Goal: Task Accomplishment & Management: Manage account settings

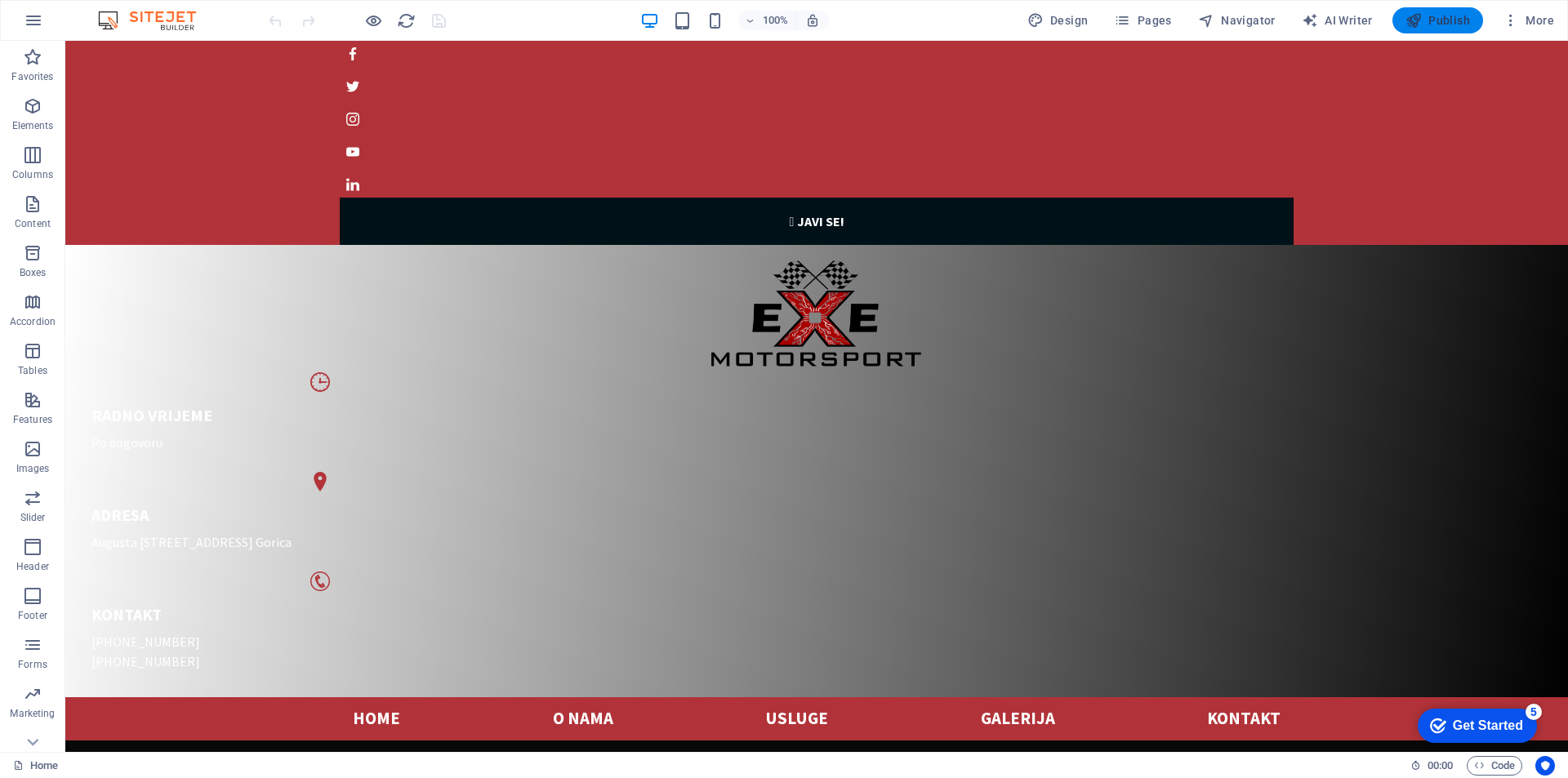
click at [0, 0] on span "Publish" at bounding box center [0, 0] width 0 height 0
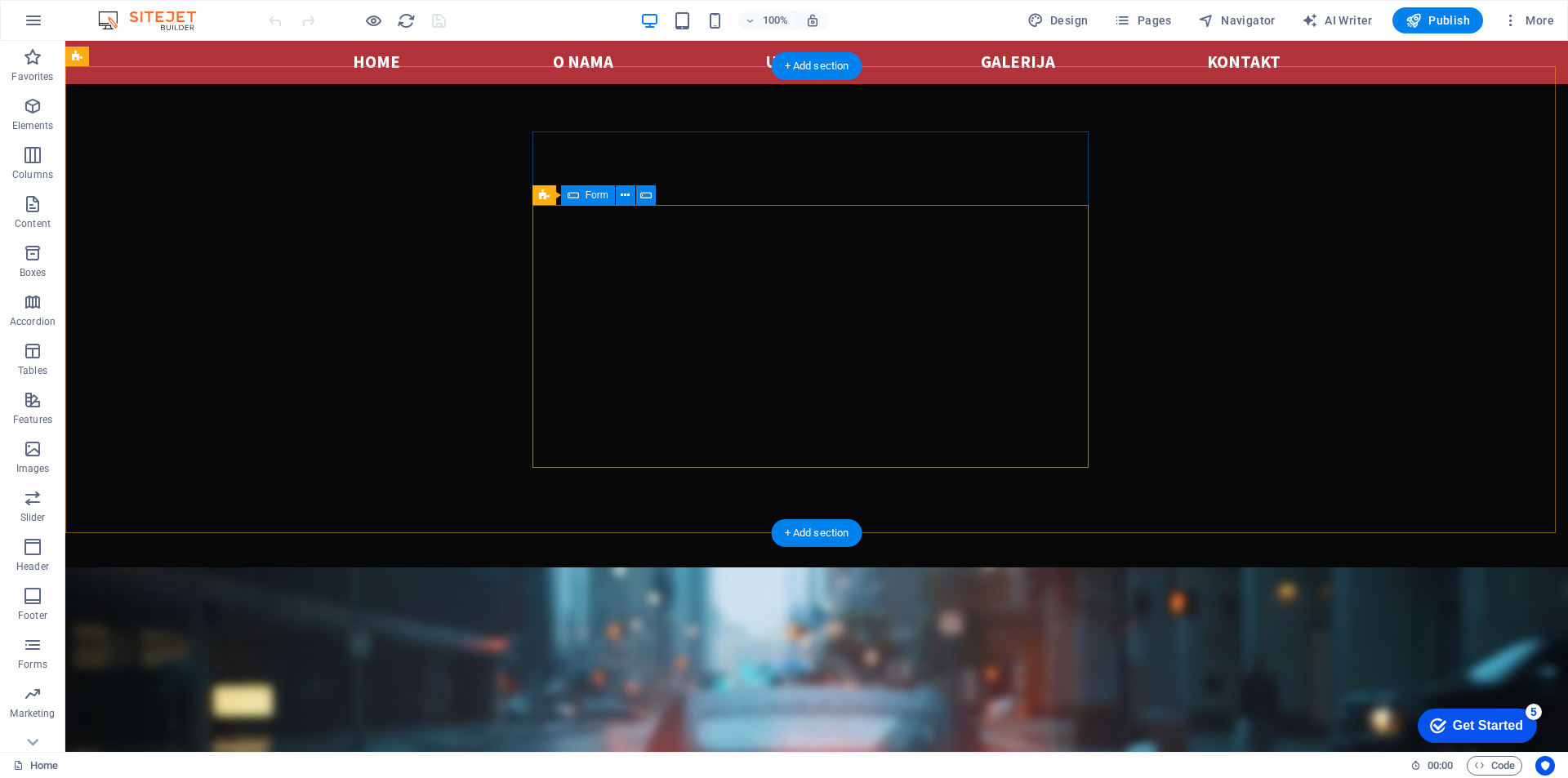
scroll to position [806, 0]
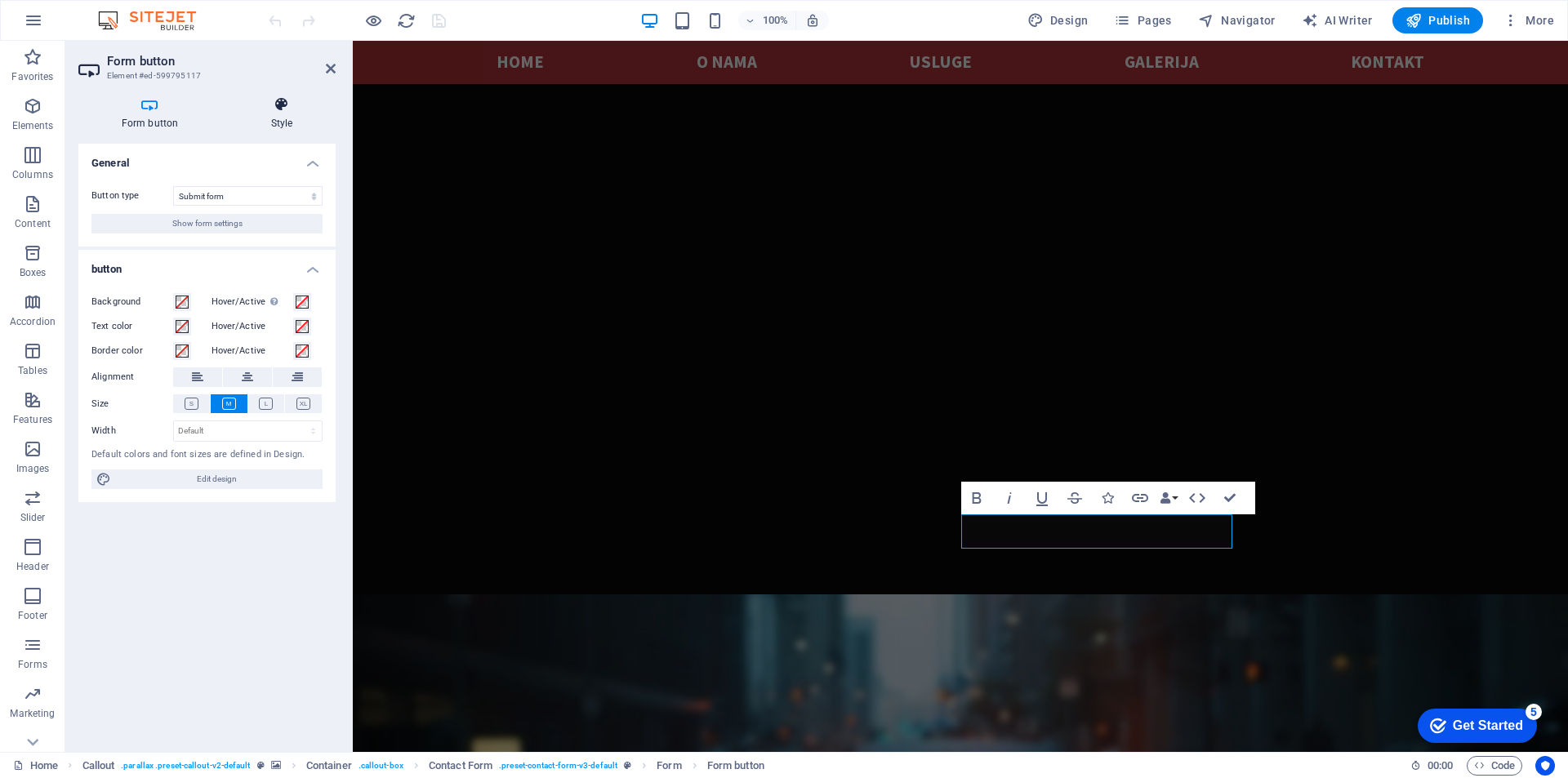
click at [281, 107] on icon at bounding box center [281, 105] width 107 height 17
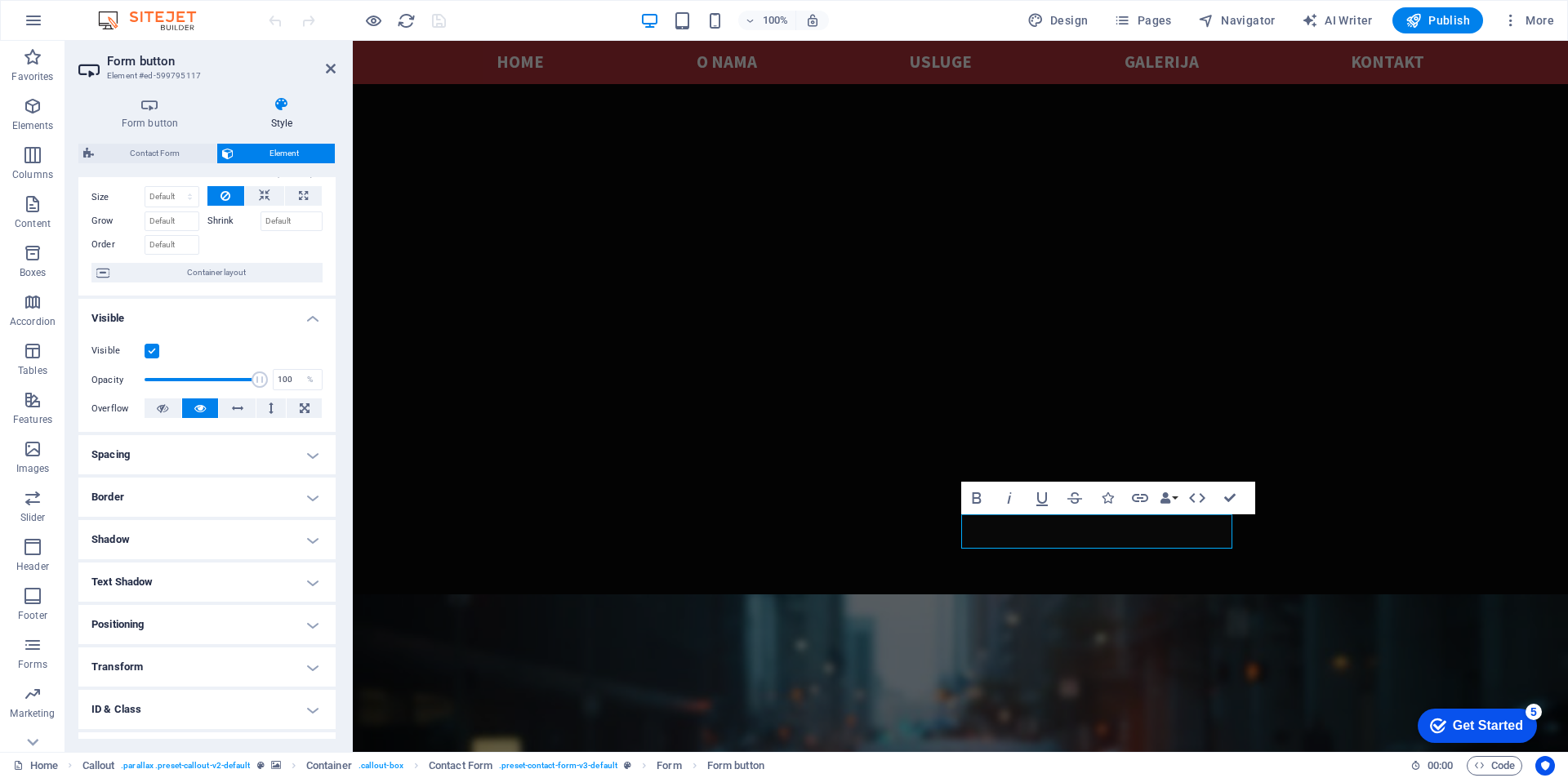
scroll to position [0, 0]
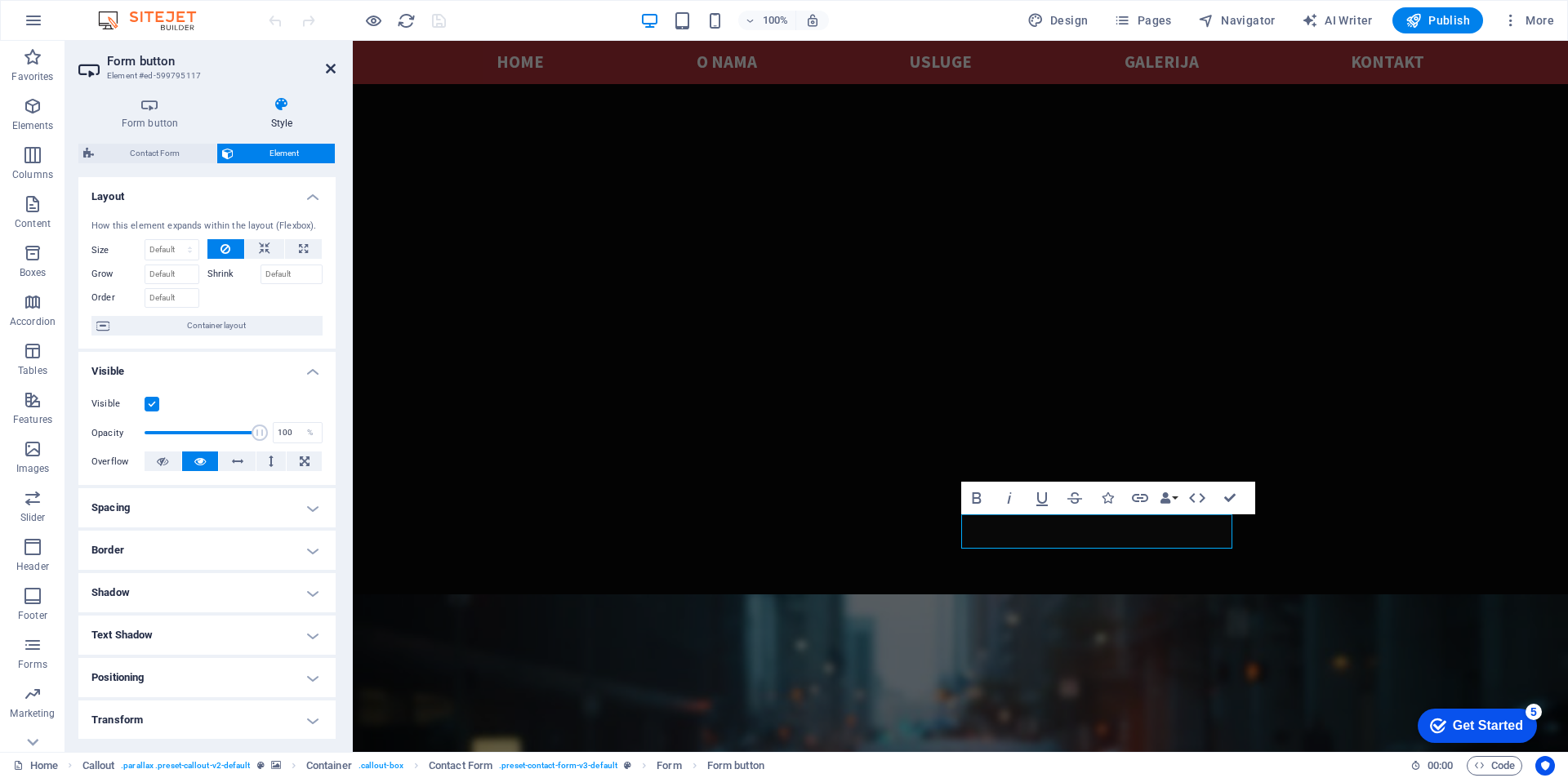
click at [331, 65] on icon at bounding box center [331, 69] width 10 height 13
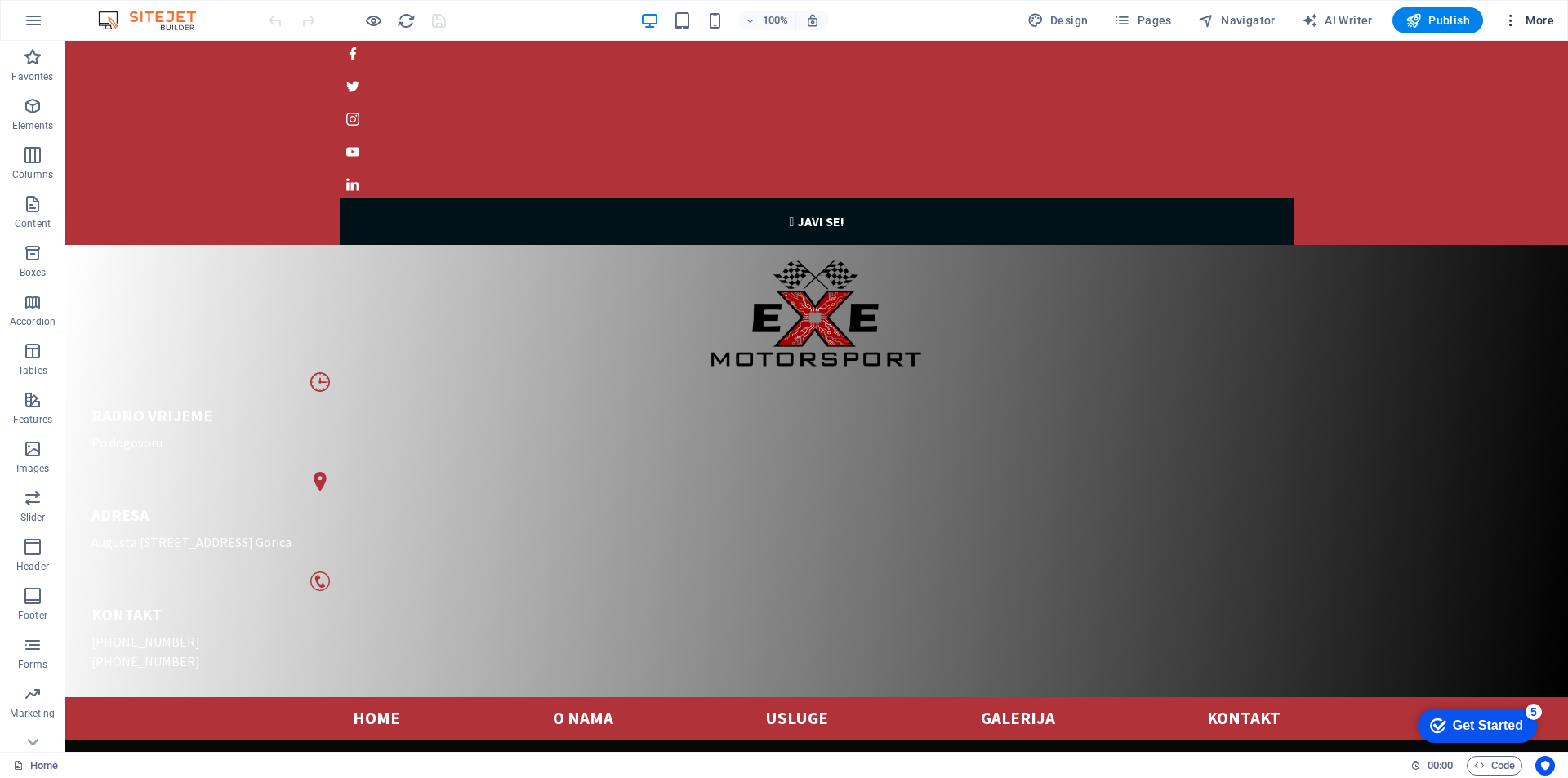
click at [1521, 19] on span "More" at bounding box center [1528, 21] width 52 height 17
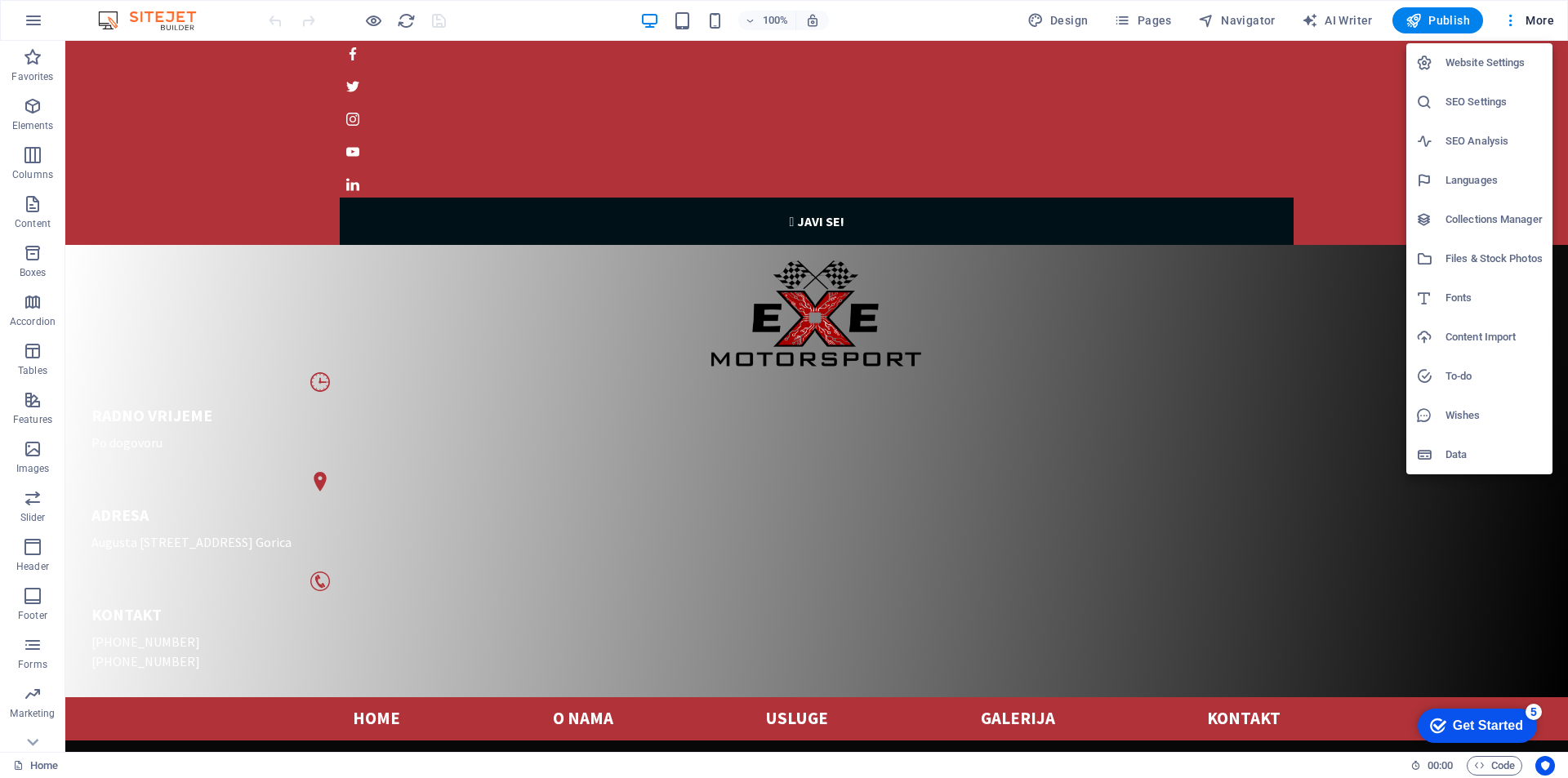
click at [1476, 64] on h6 "Website Settings" at bounding box center [1493, 63] width 97 height 20
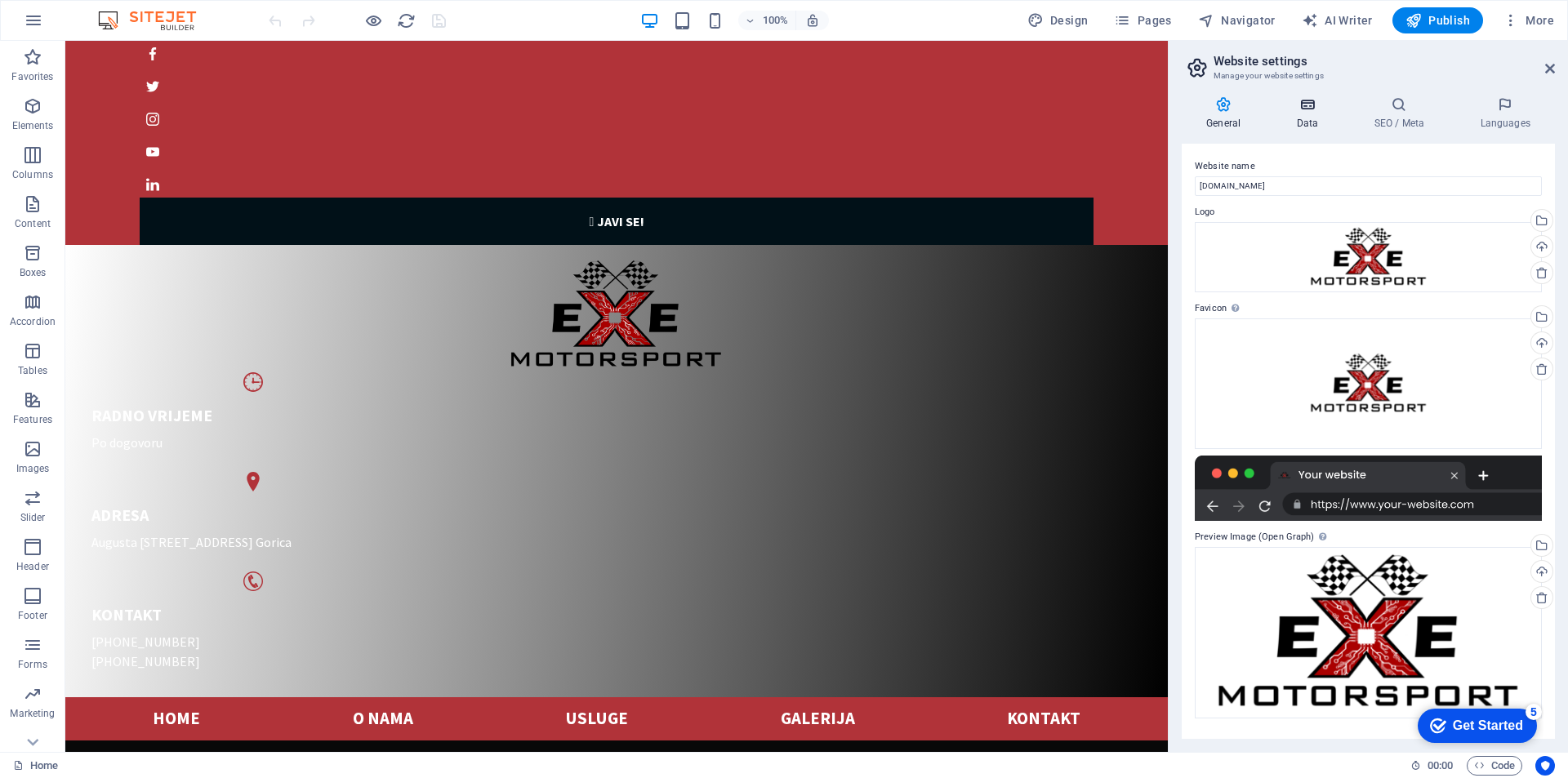
click at [1310, 105] on icon at bounding box center [1307, 105] width 71 height 17
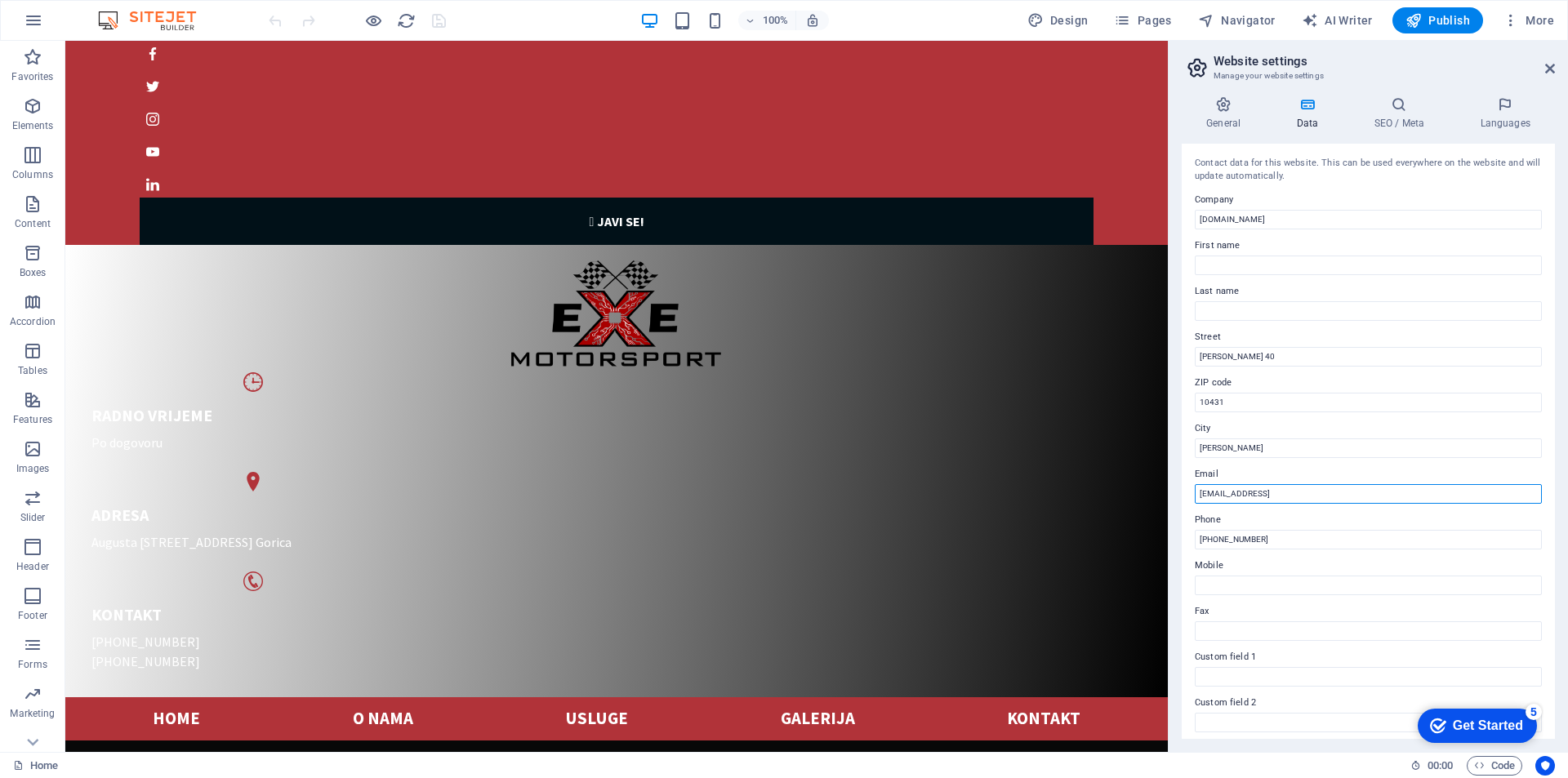
drag, startPoint x: 1404, startPoint y: 496, endPoint x: 1187, endPoint y: 505, distance: 217.2
click at [1187, 505] on div "Contact data for this website. This can be used everywhere on the website and w…" at bounding box center [1368, 441] width 373 height 596
type input "[EMAIL_ADDRESS][DOMAIN_NAME]"
click at [1284, 461] on div "Contact data for this website. This can be used everywhere on the website and w…" at bounding box center [1368, 441] width 373 height 596
click at [1390, 105] on icon at bounding box center [1399, 105] width 100 height 17
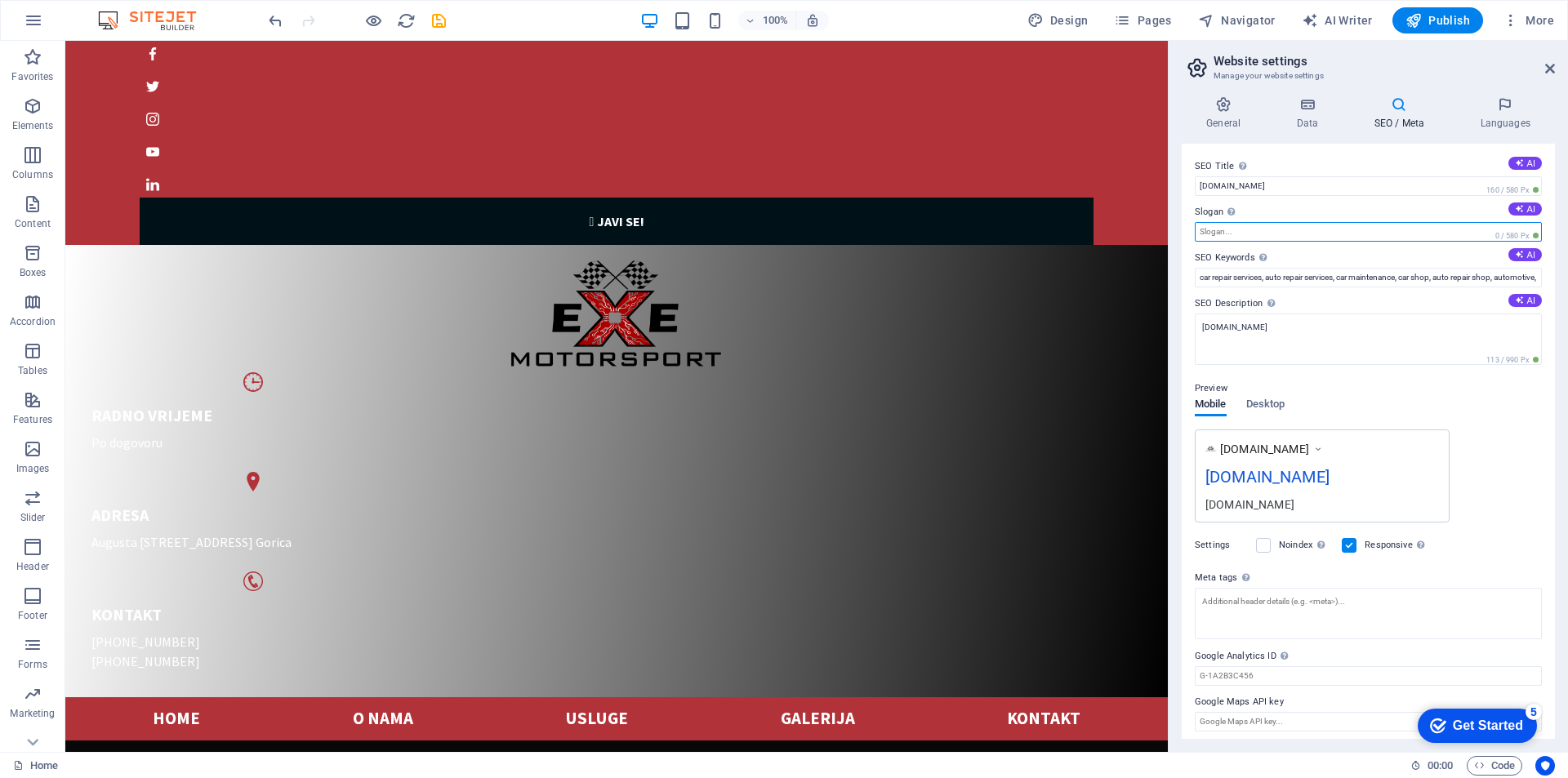
click at [1243, 230] on input "Slogan The slogan of your website. AI" at bounding box center [1367, 232] width 347 height 20
type input "tunning"
click at [1186, 247] on div "SEO Title The title of your website - make it something that stands out in sear…" at bounding box center [1368, 441] width 373 height 596
click at [1508, 104] on icon at bounding box center [1505, 105] width 100 height 17
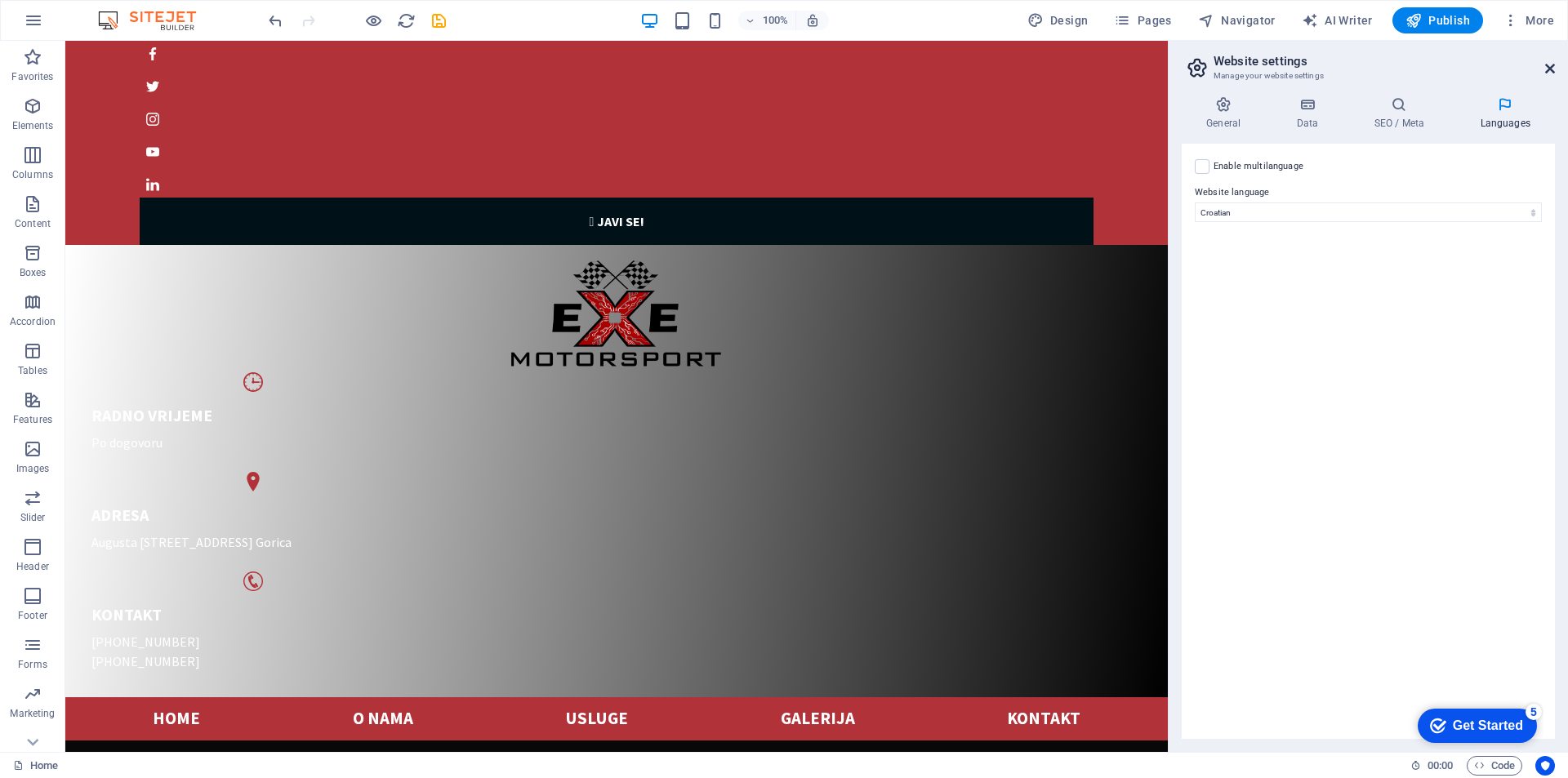
click at [1551, 69] on icon at bounding box center [1550, 69] width 10 height 13
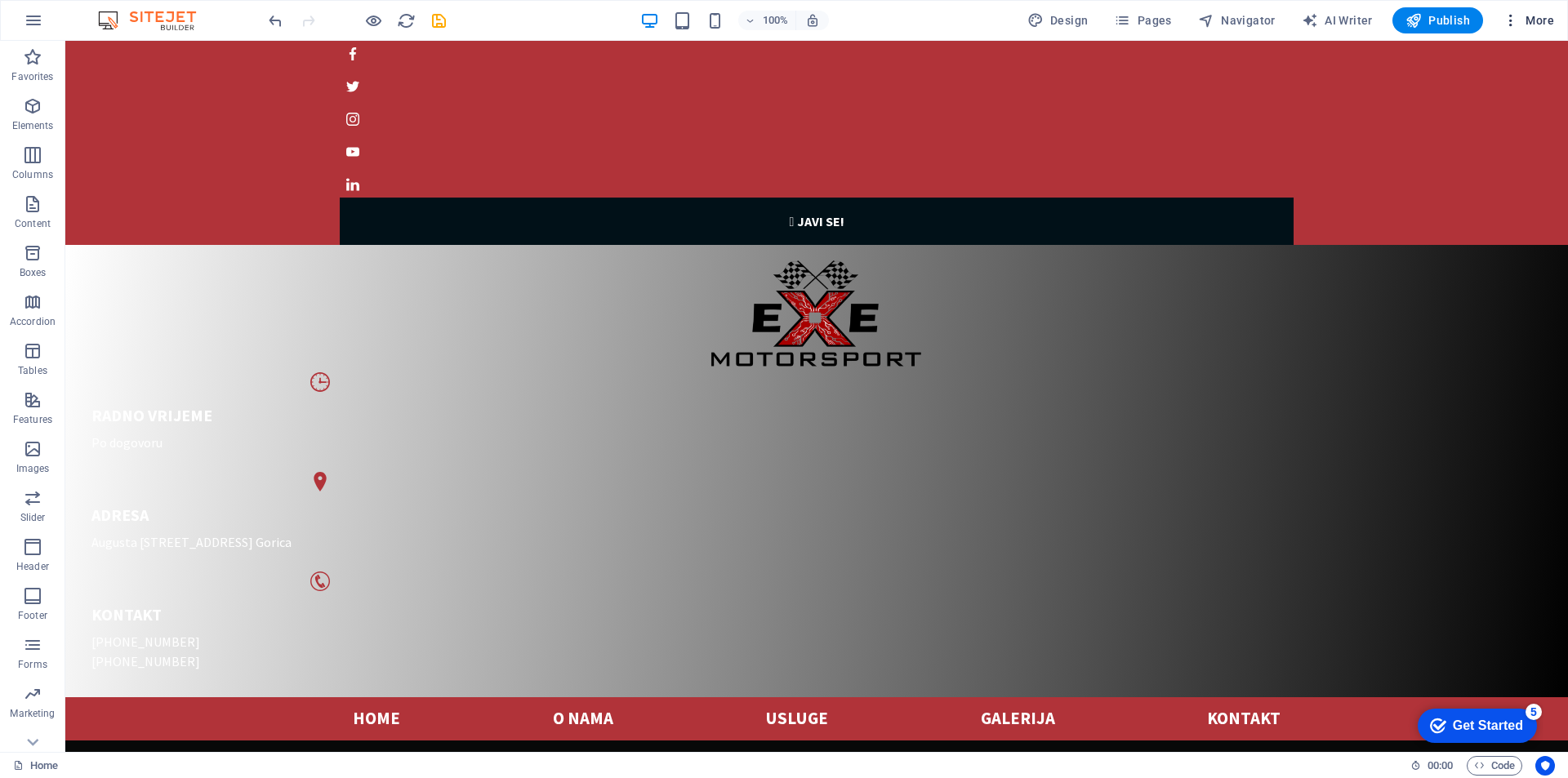
click at [1547, 12] on span "More" at bounding box center [1528, 21] width 52 height 17
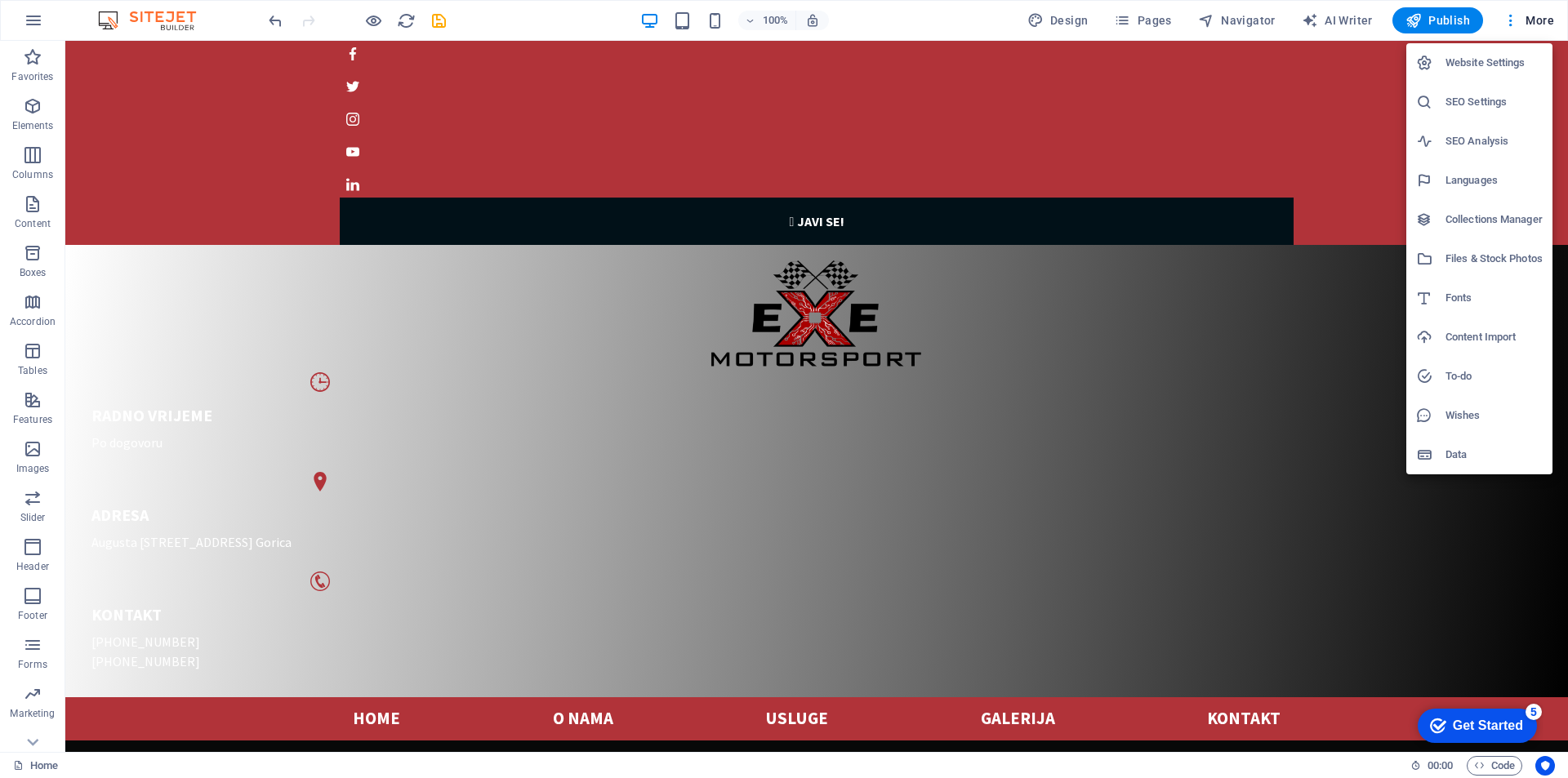
click at [1483, 64] on h6 "Website Settings" at bounding box center [1493, 63] width 97 height 20
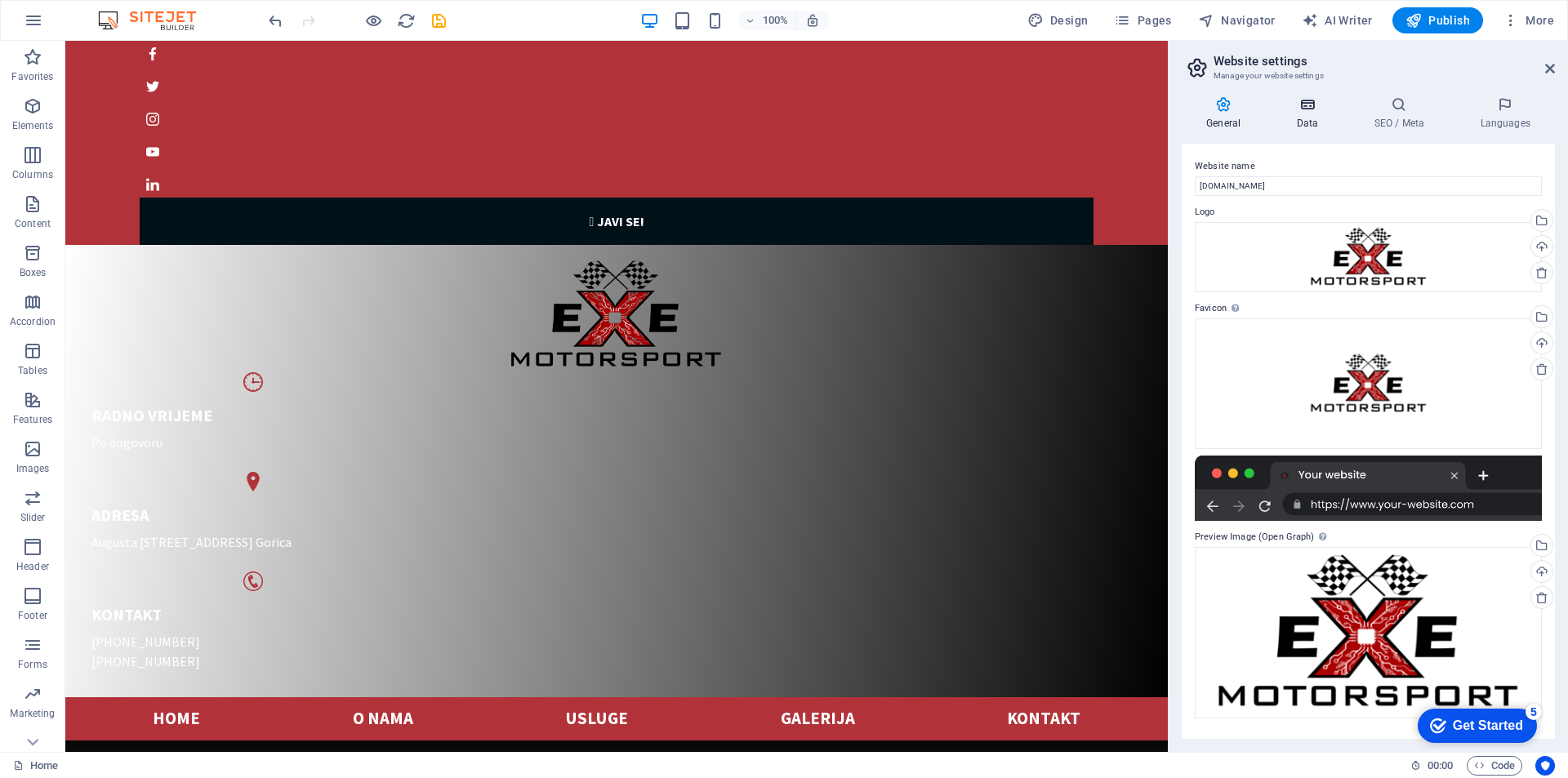
click at [1309, 107] on icon at bounding box center [1307, 105] width 71 height 17
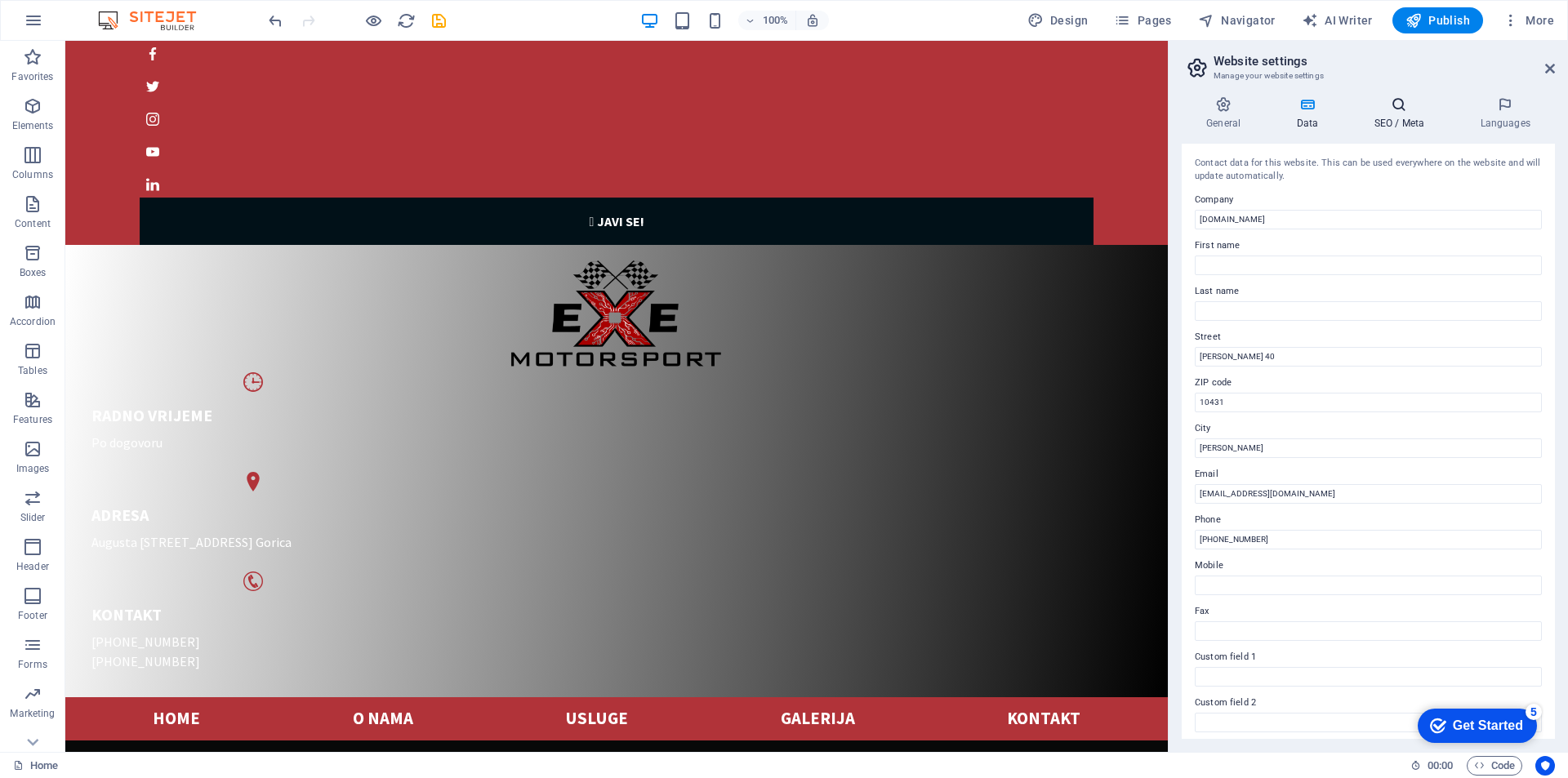
click at [1395, 110] on icon at bounding box center [1399, 105] width 100 height 17
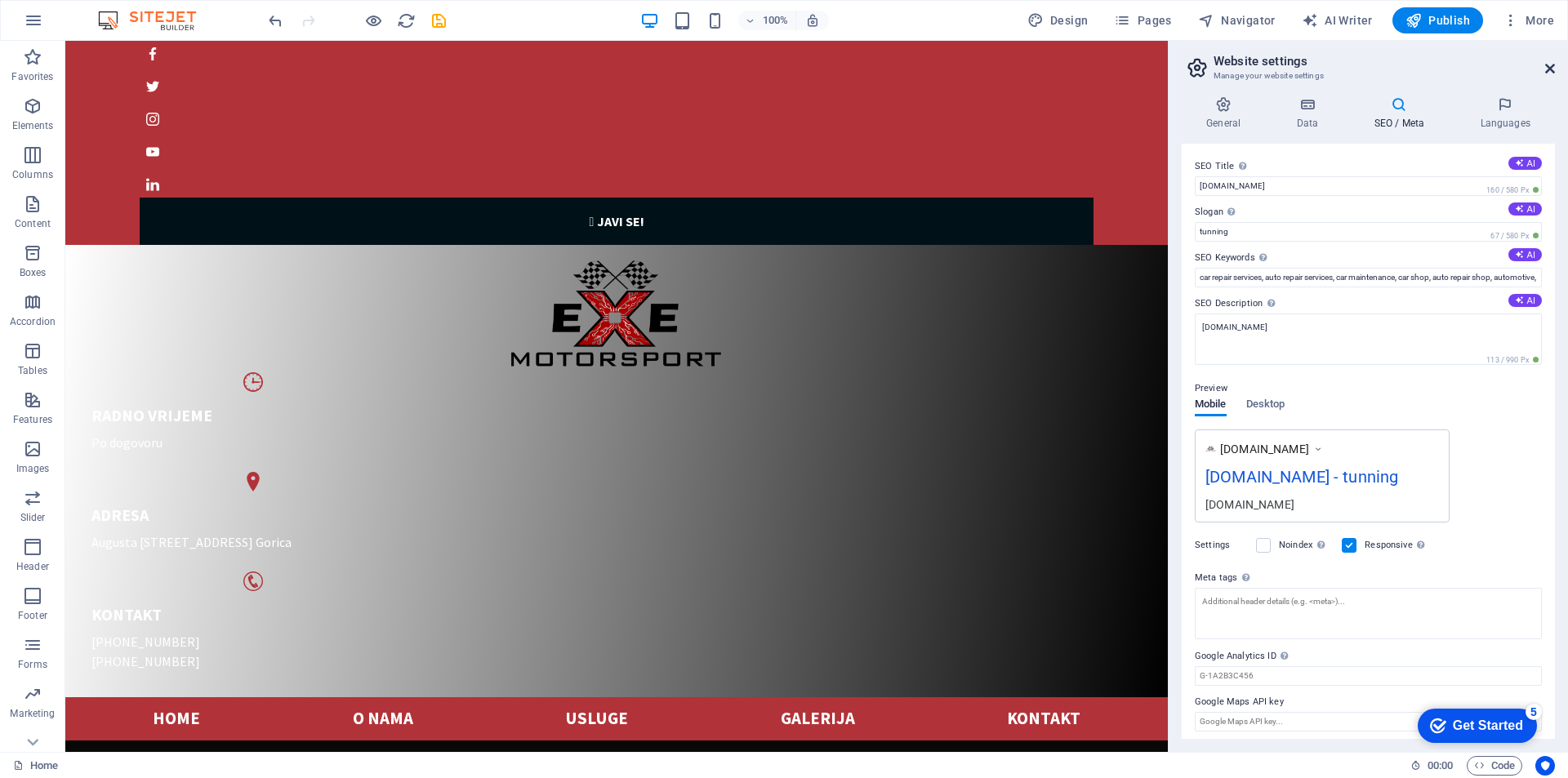
click at [1549, 68] on icon at bounding box center [1550, 69] width 10 height 13
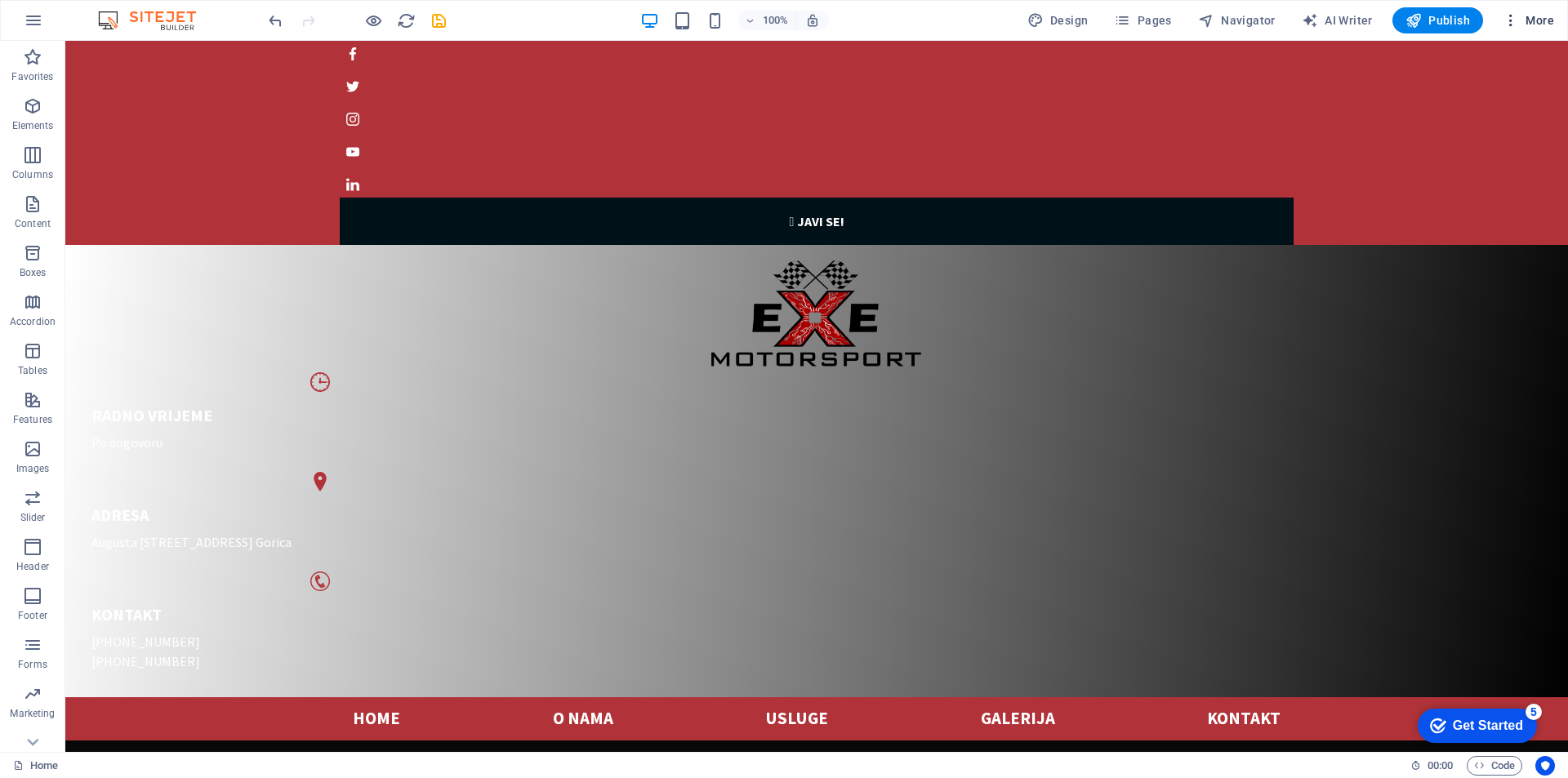
click at [1541, 19] on span "More" at bounding box center [1528, 21] width 52 height 17
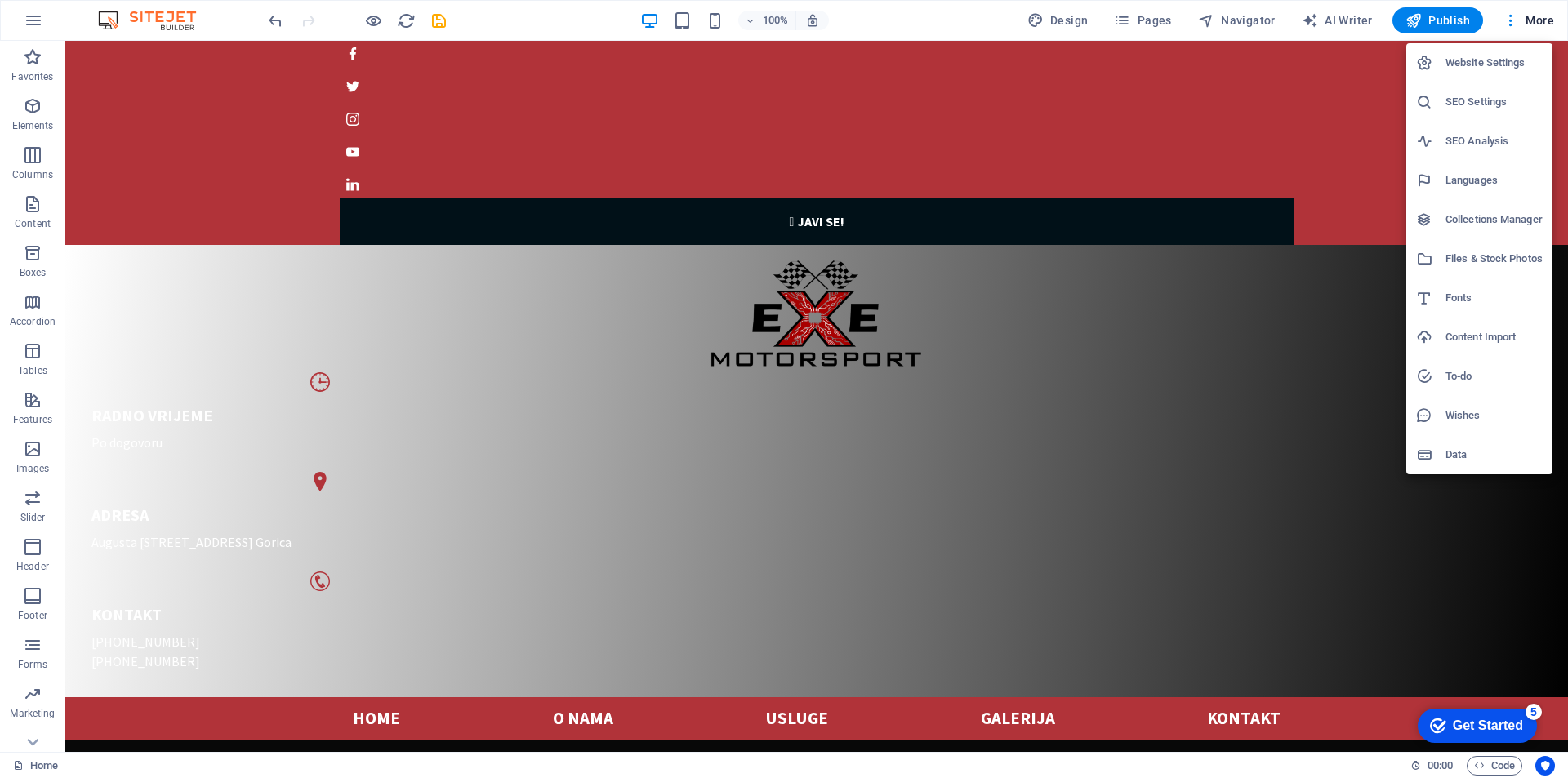
click at [1497, 256] on h6 "Files & Stock Photos" at bounding box center [1493, 259] width 97 height 20
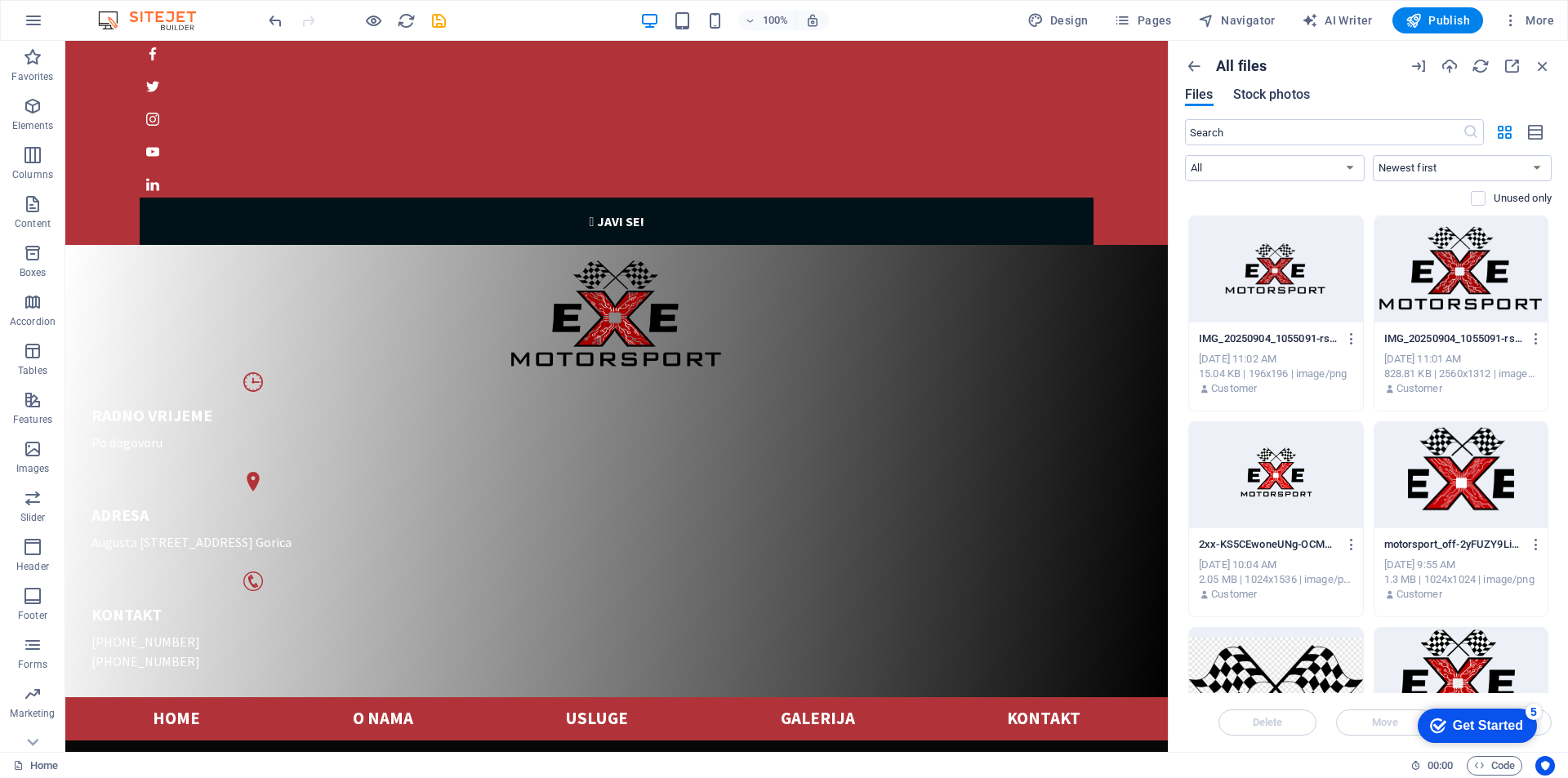
click at [1278, 91] on span "Stock photos" at bounding box center [1272, 95] width 77 height 20
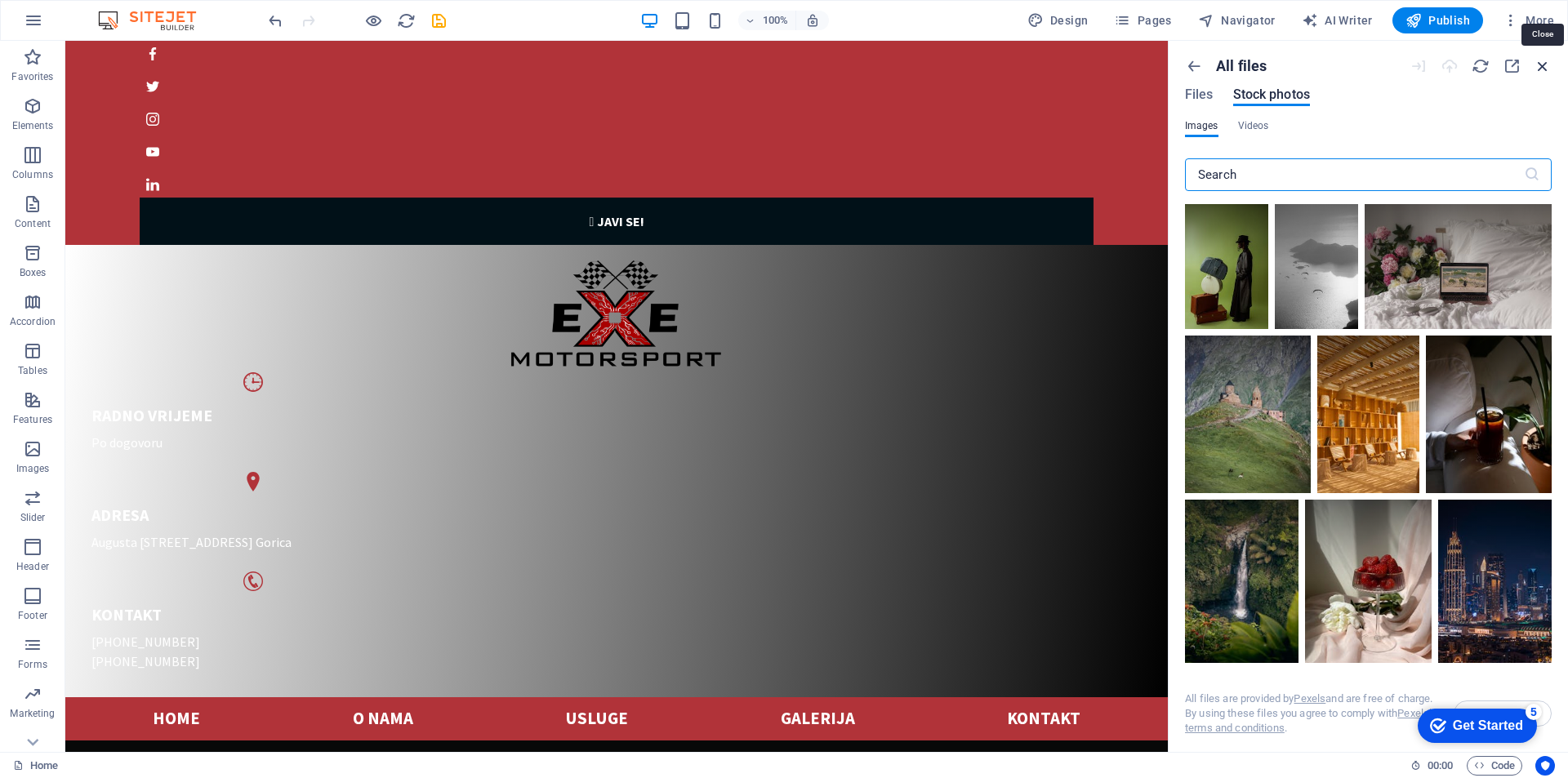
click at [1541, 62] on icon "button" at bounding box center [1542, 67] width 18 height 18
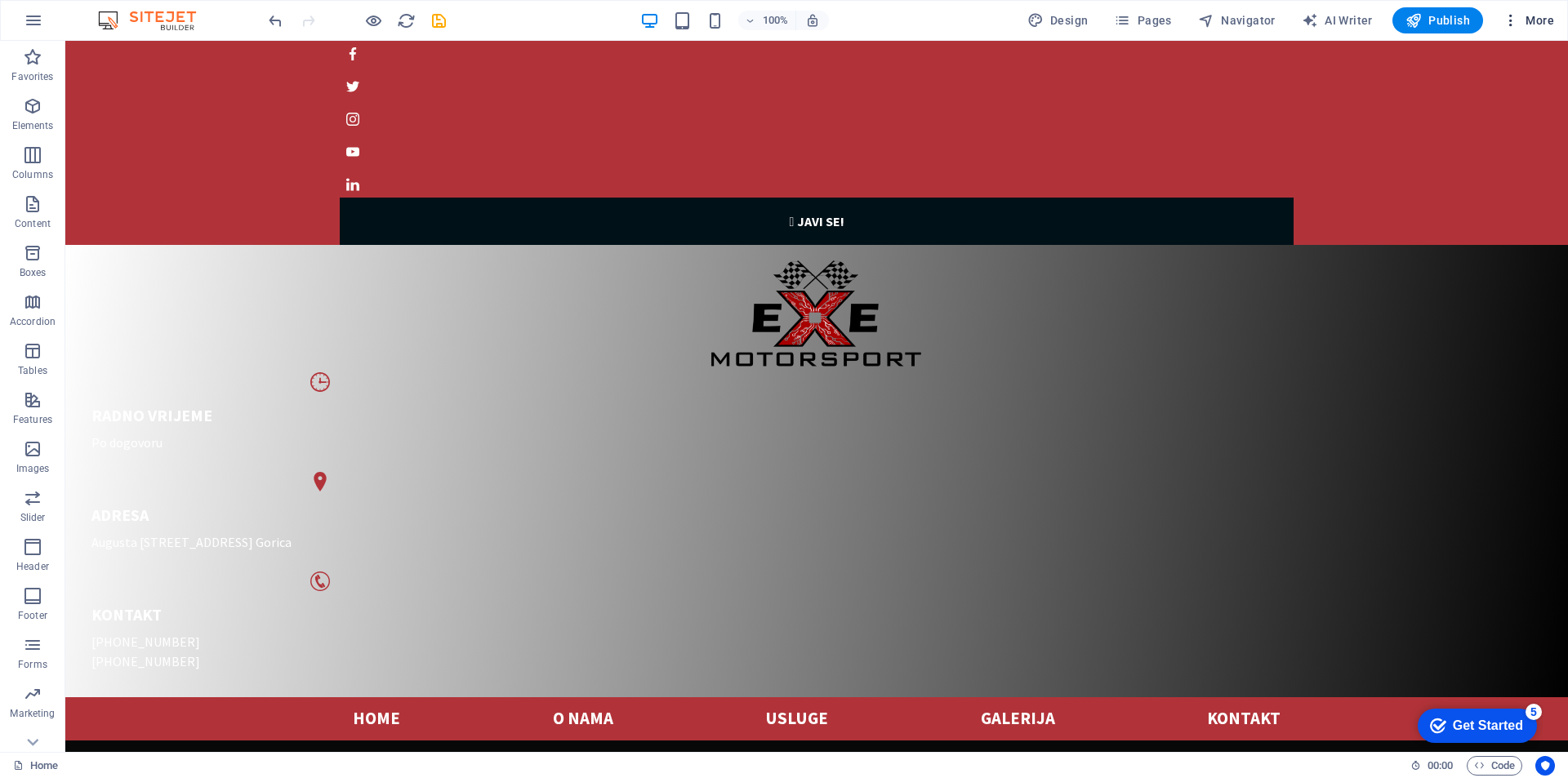
click at [0, 0] on button "More" at bounding box center [0, 0] width 0 height 0
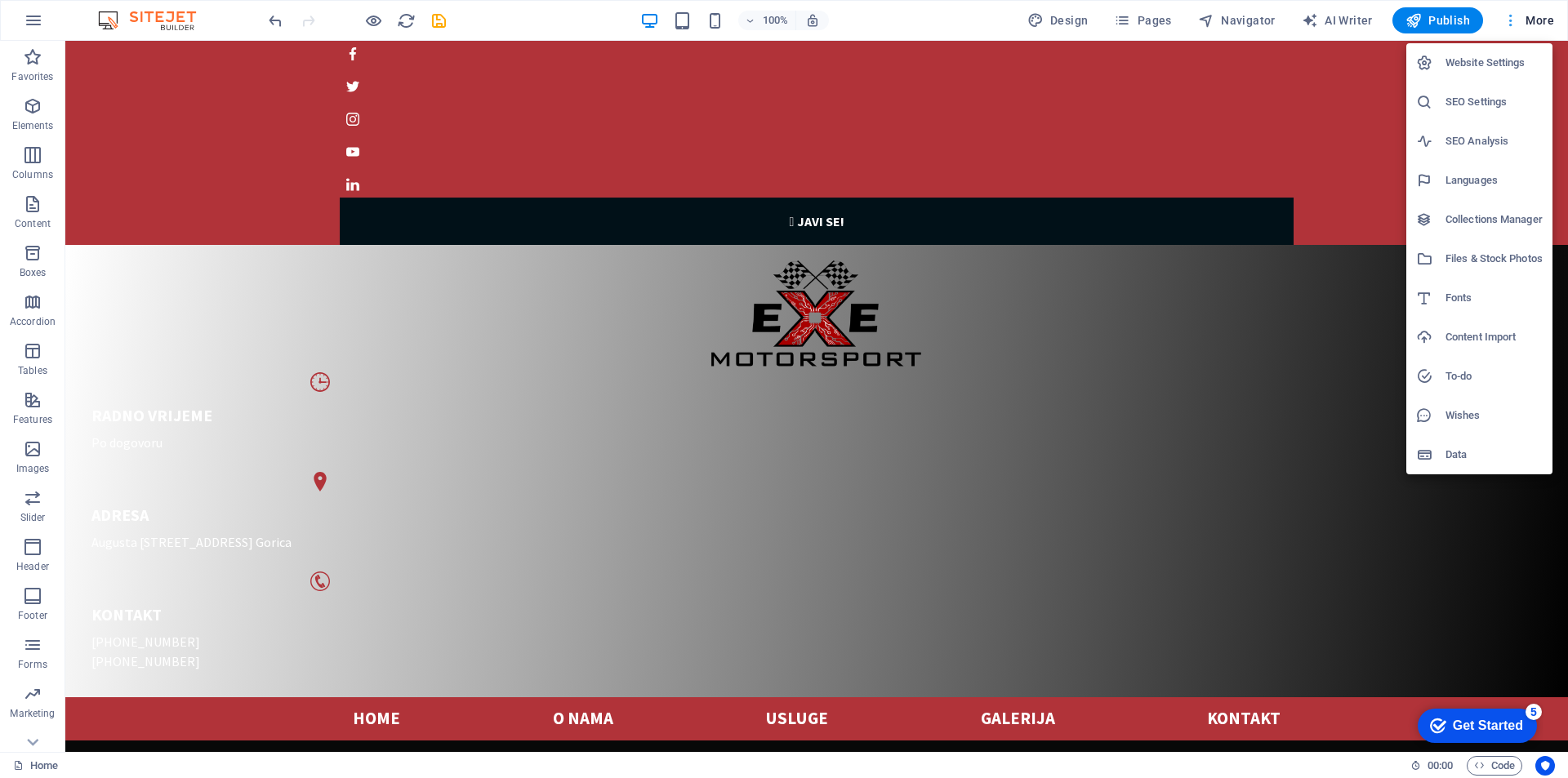
click at [1528, 28] on div at bounding box center [784, 389] width 1568 height 778
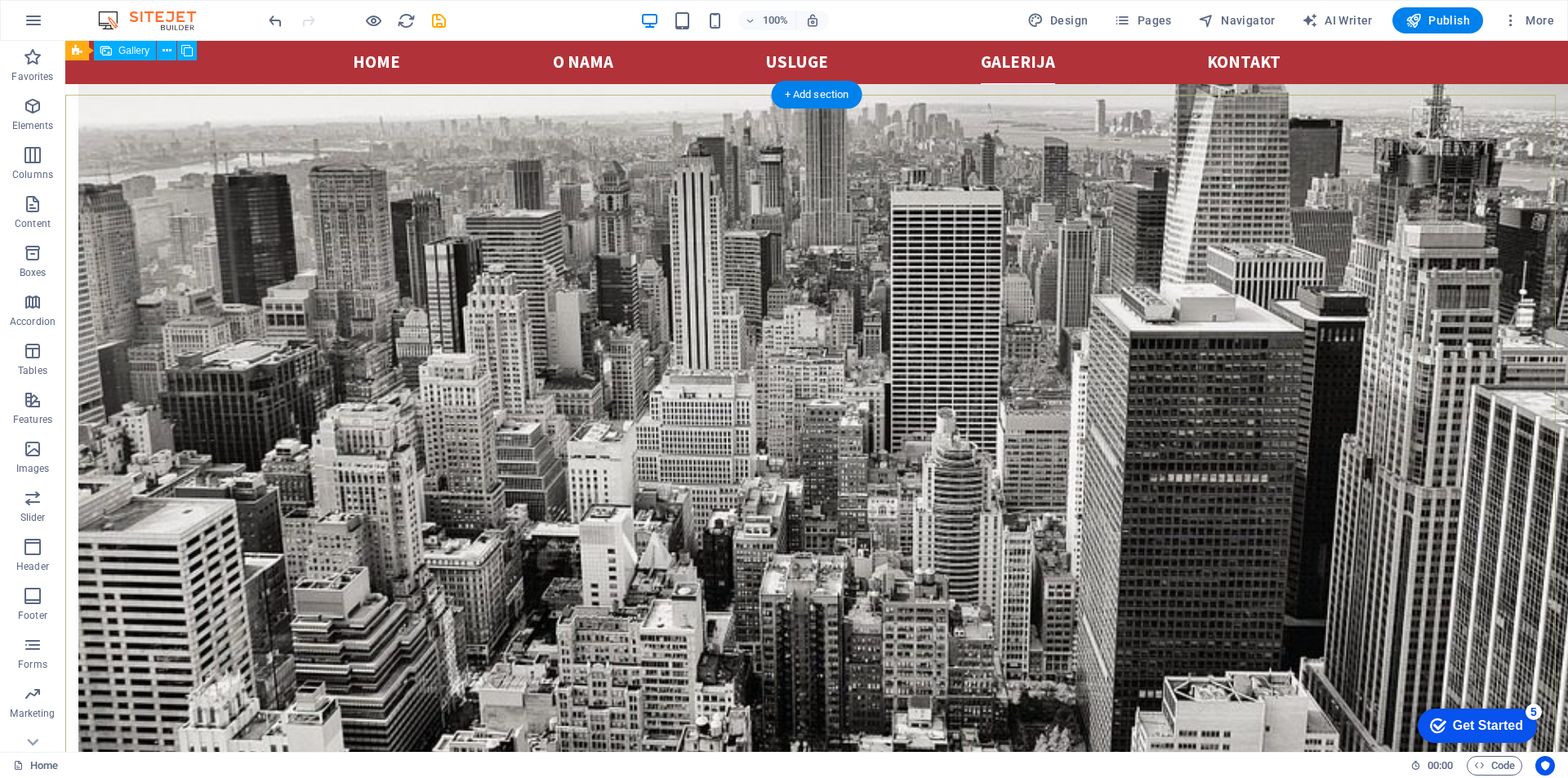
scroll to position [2532, 0]
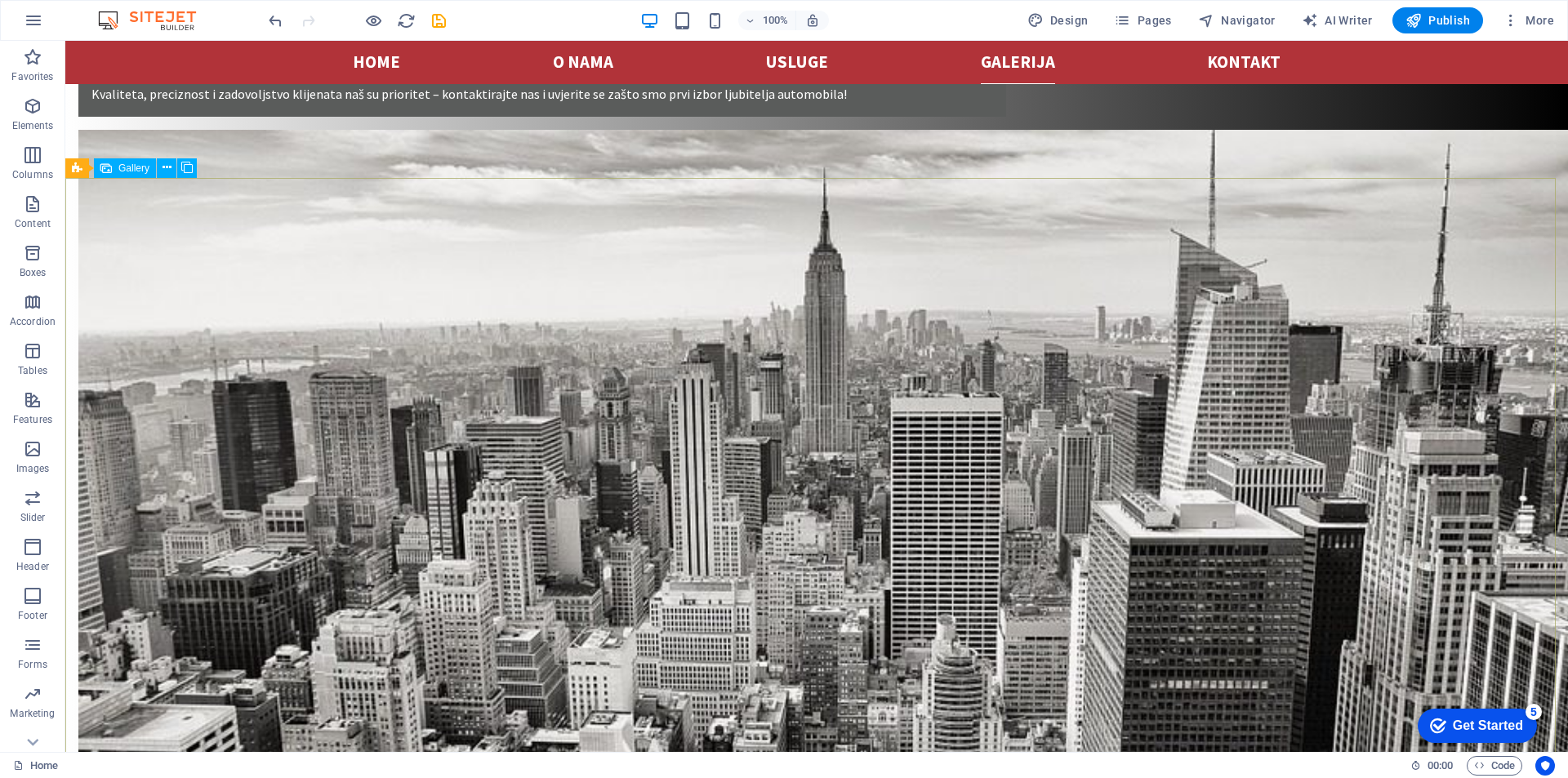
click at [126, 167] on span "Gallery" at bounding box center [133, 168] width 31 height 10
click at [188, 165] on icon at bounding box center [187, 167] width 12 height 17
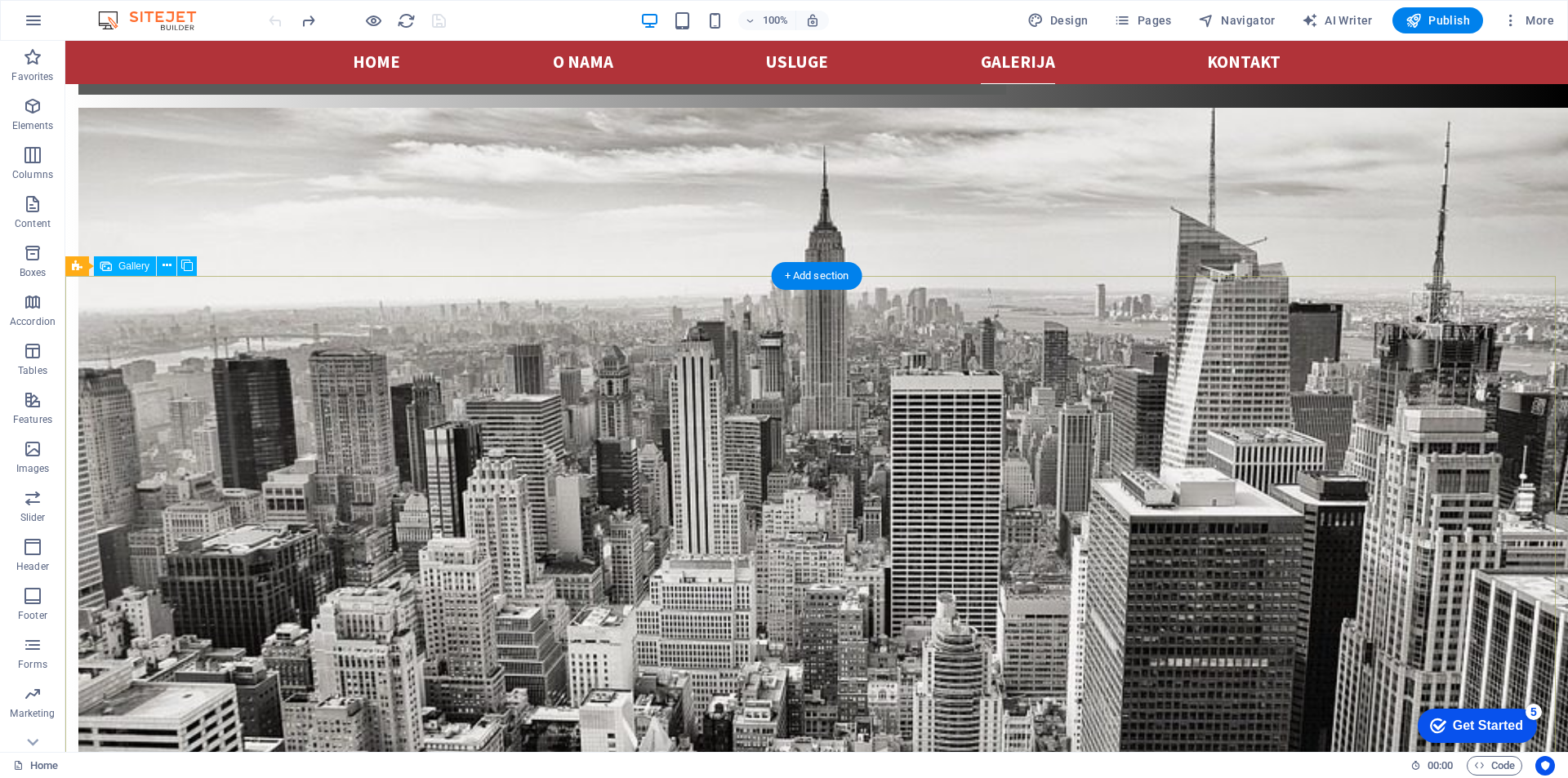
scroll to position [2422, 0]
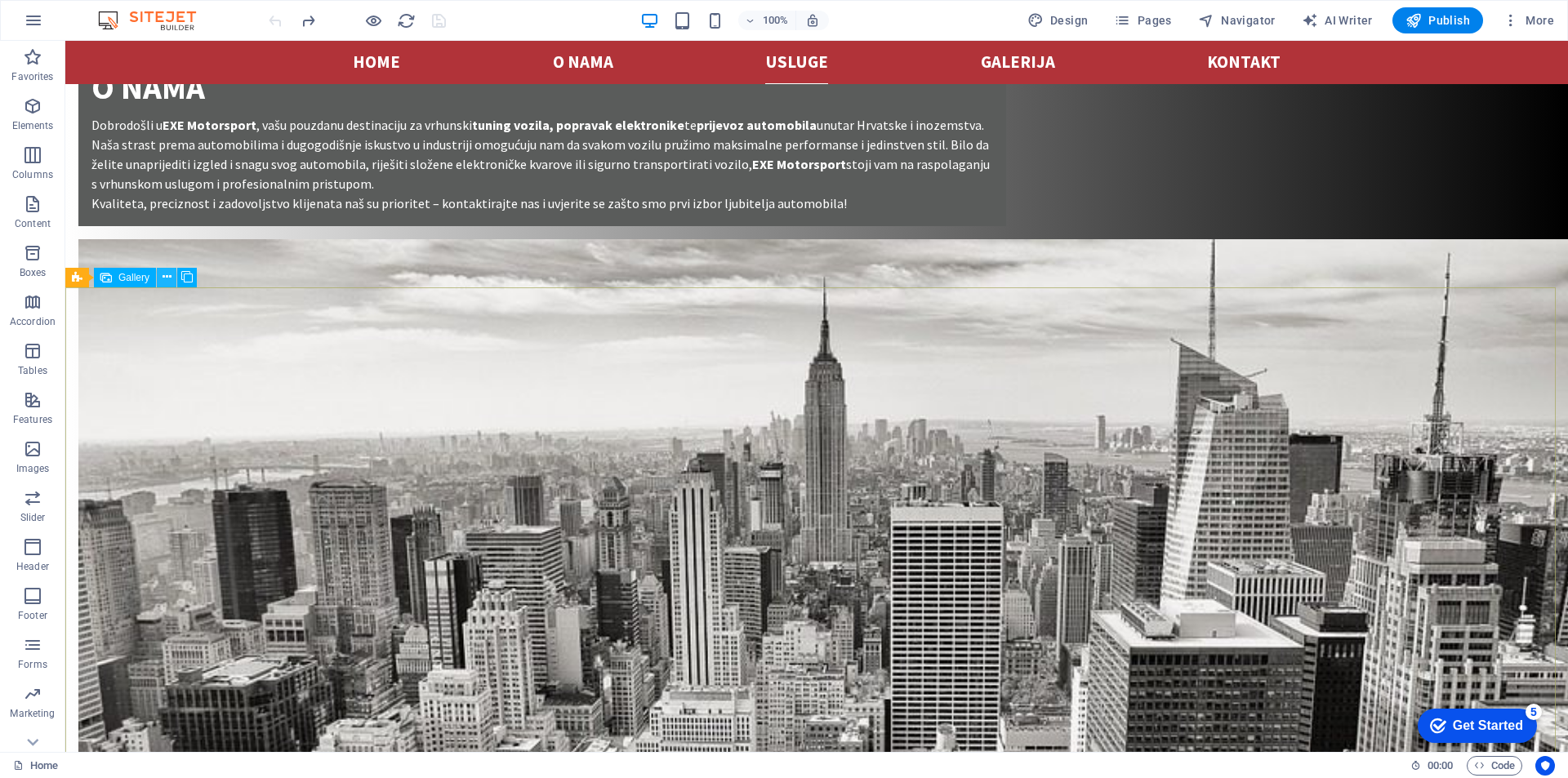
click at [170, 280] on icon at bounding box center [167, 277] width 9 height 17
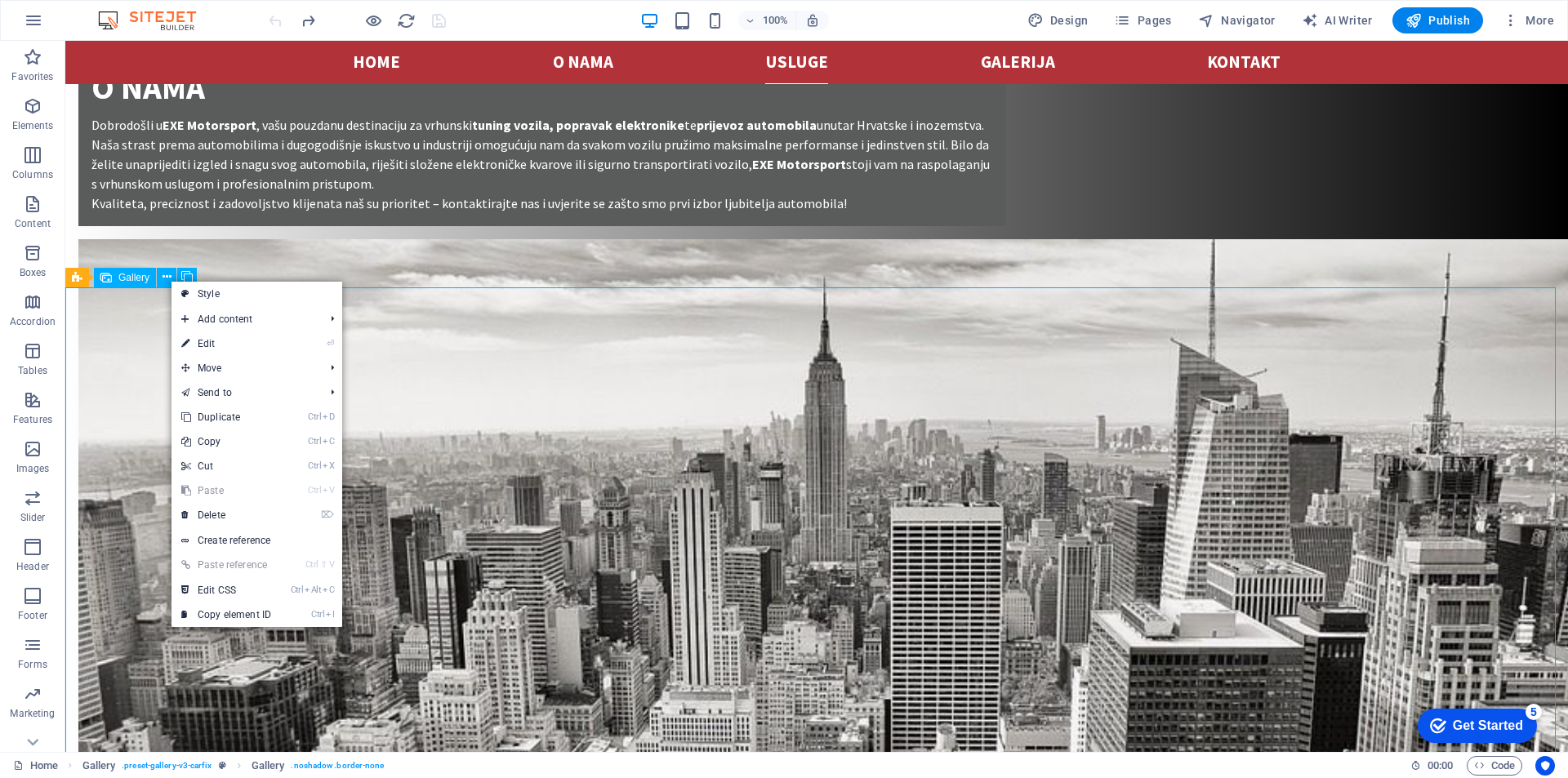
click at [117, 284] on div "Gallery" at bounding box center [125, 278] width 62 height 20
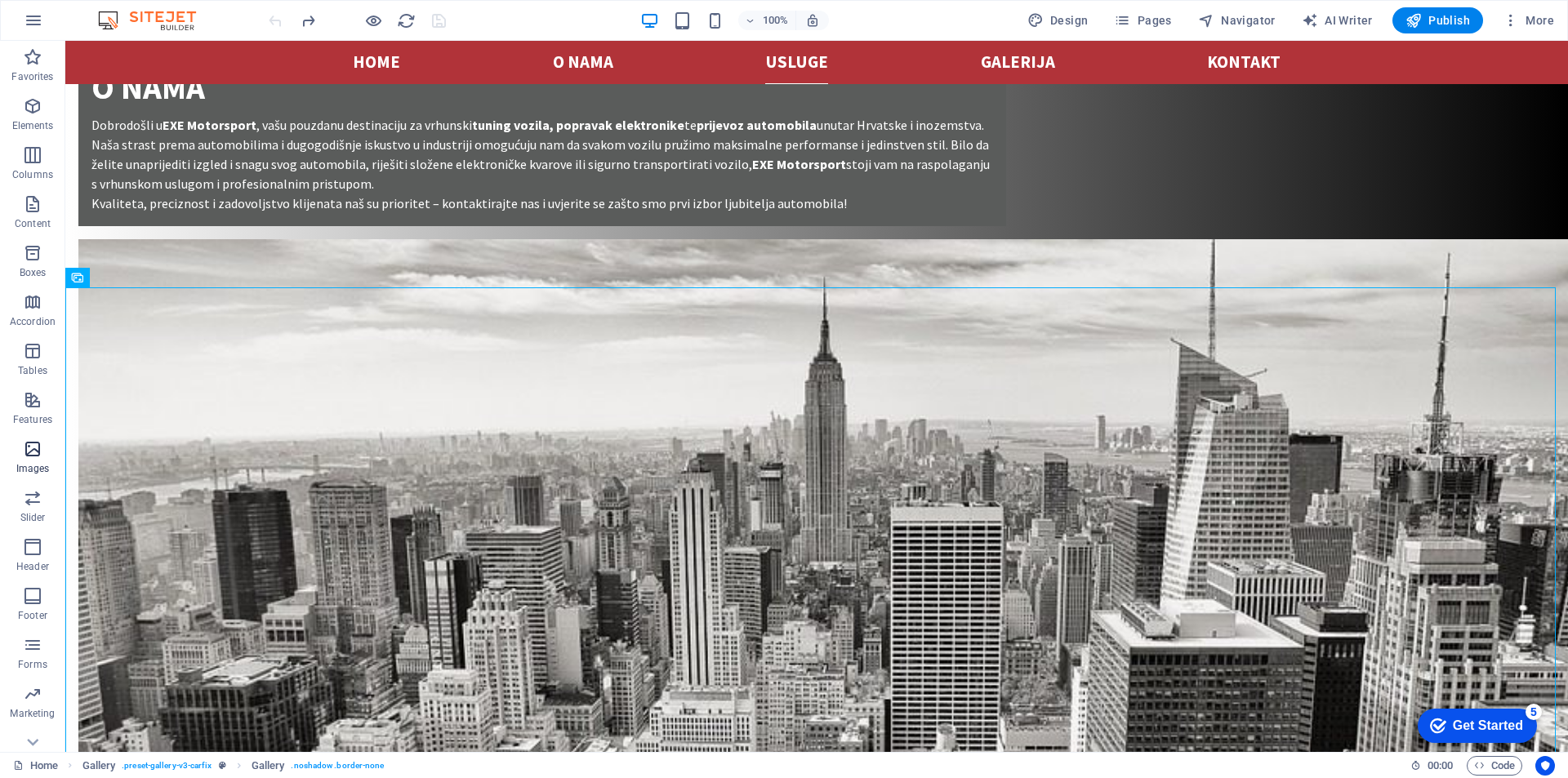
click at [27, 461] on span "Images" at bounding box center [32, 459] width 65 height 39
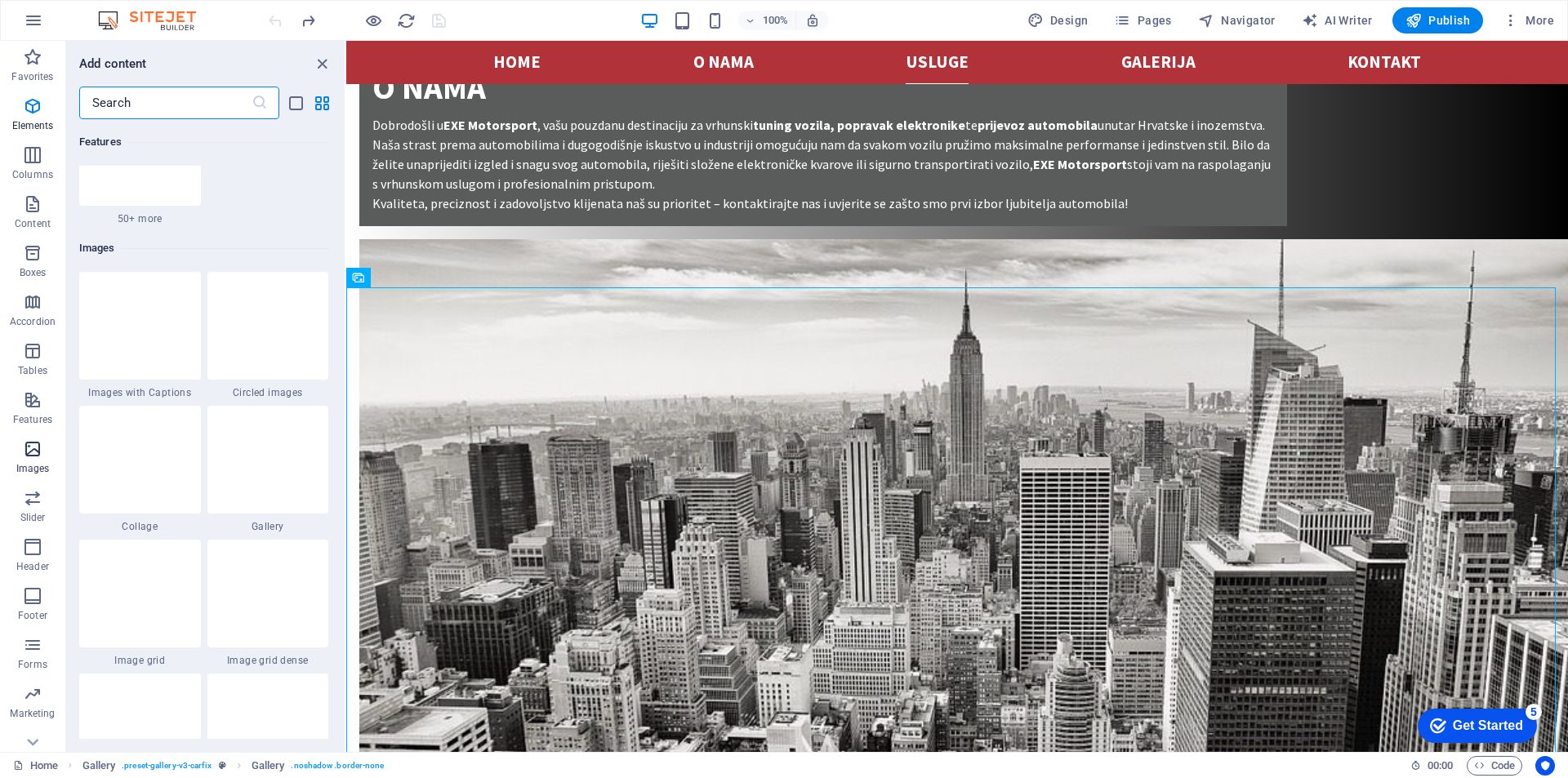
scroll to position [8281, 0]
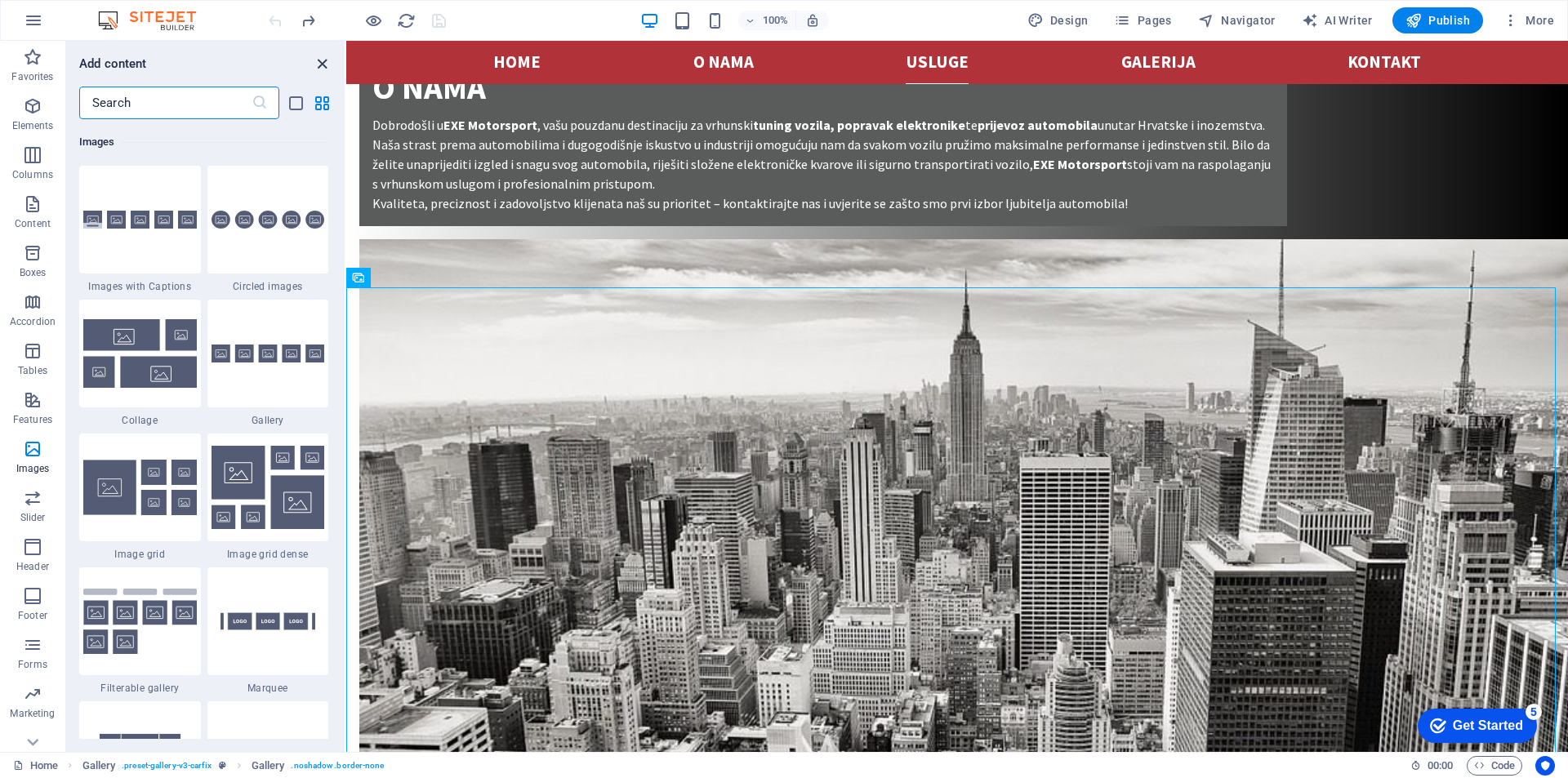
click at [324, 62] on icon "close panel" at bounding box center [322, 64] width 19 height 19
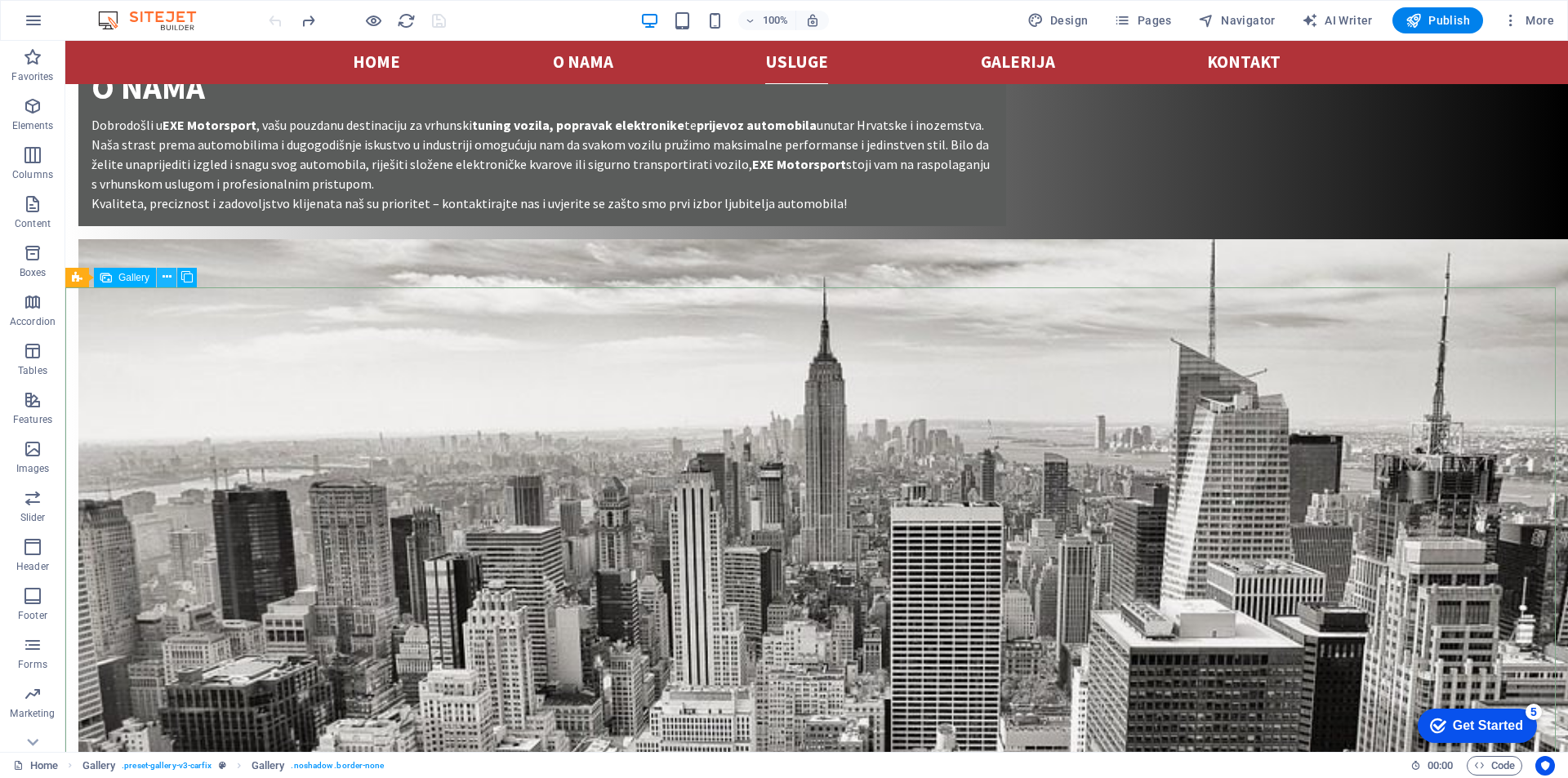
click at [170, 278] on icon at bounding box center [167, 277] width 9 height 17
click at [26, 451] on icon "button" at bounding box center [32, 450] width 20 height 20
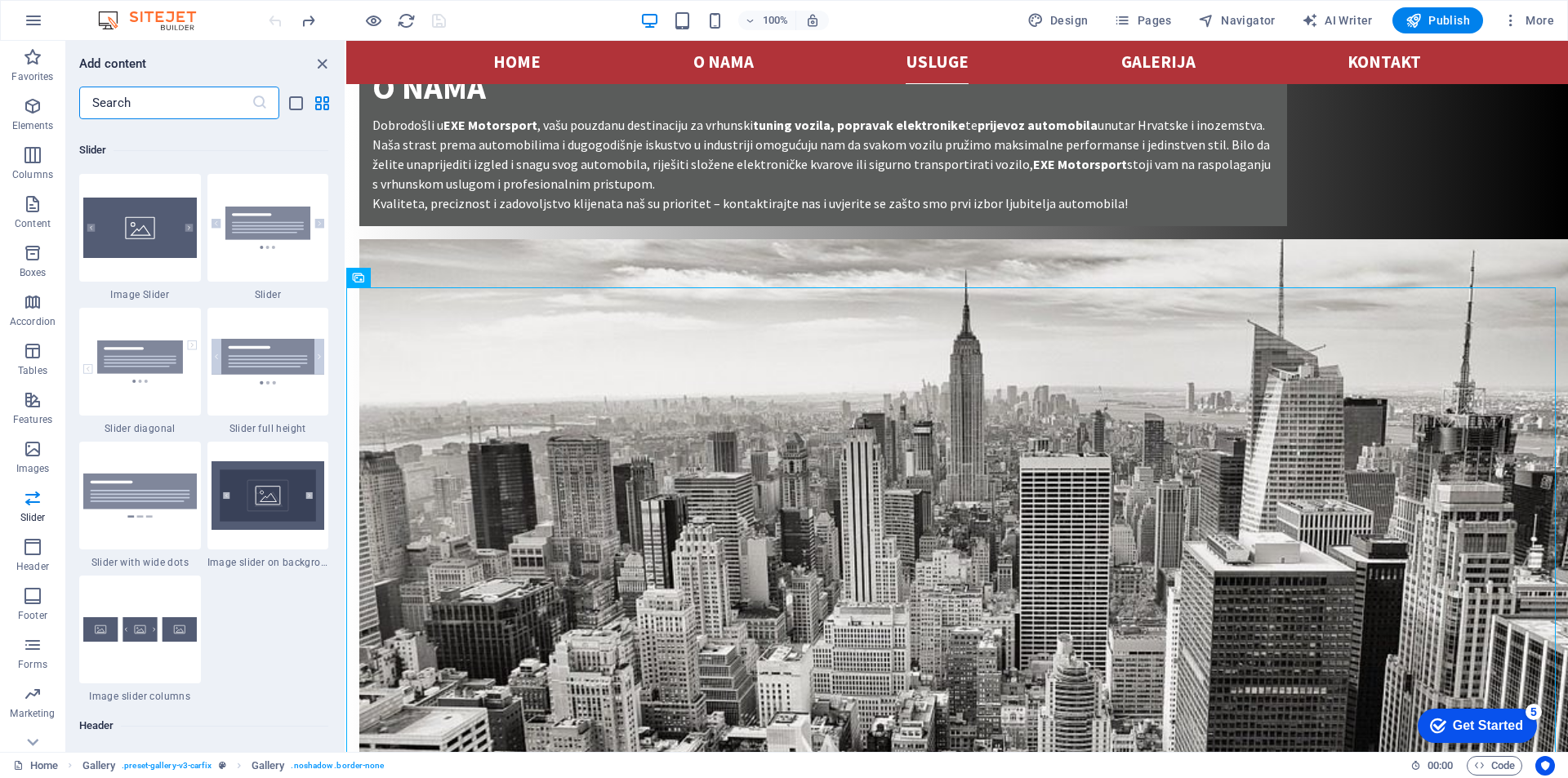
scroll to position [9588, 0]
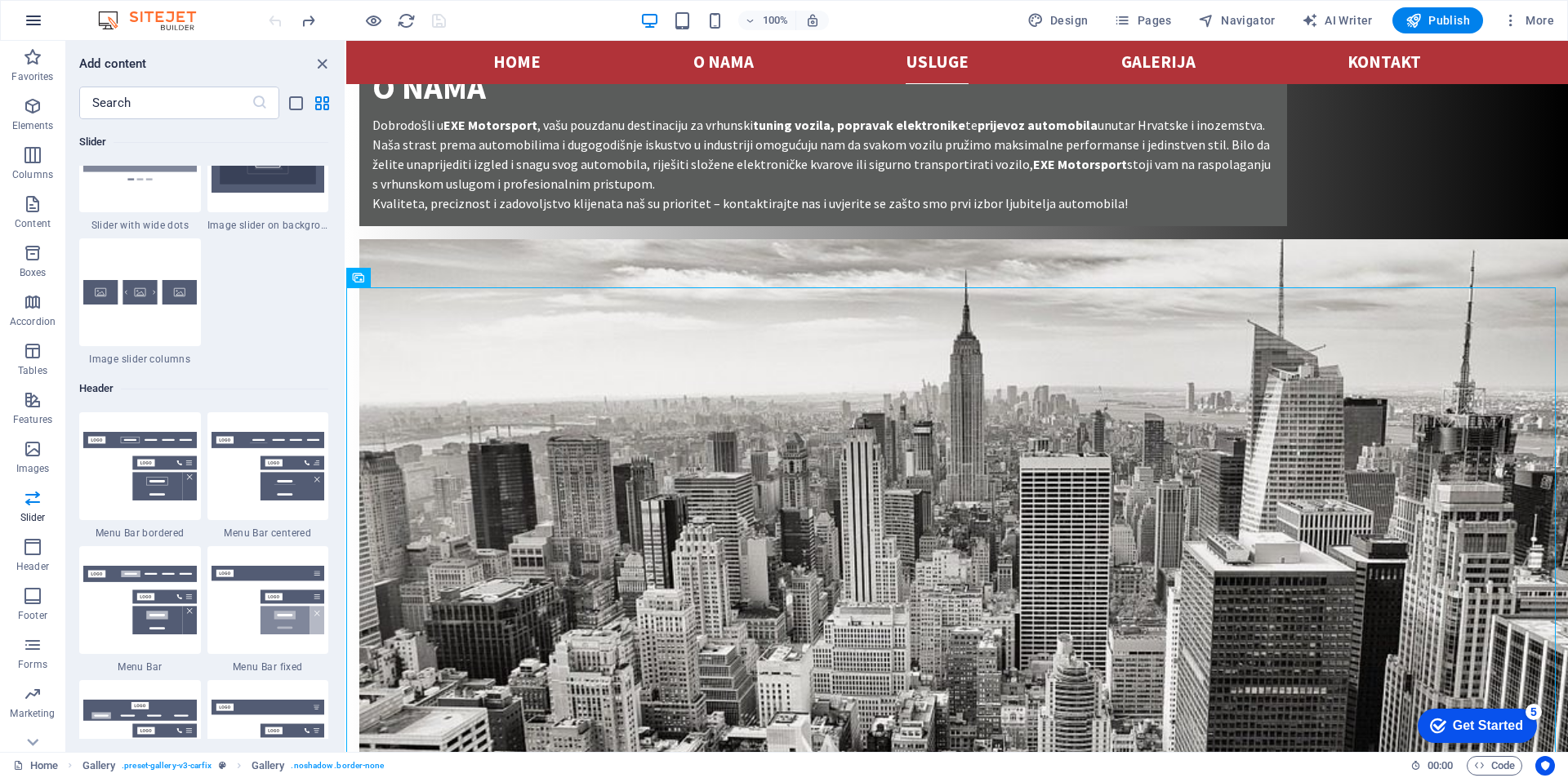
click at [0, 0] on icon "button" at bounding box center [0, 0] width 0 height 0
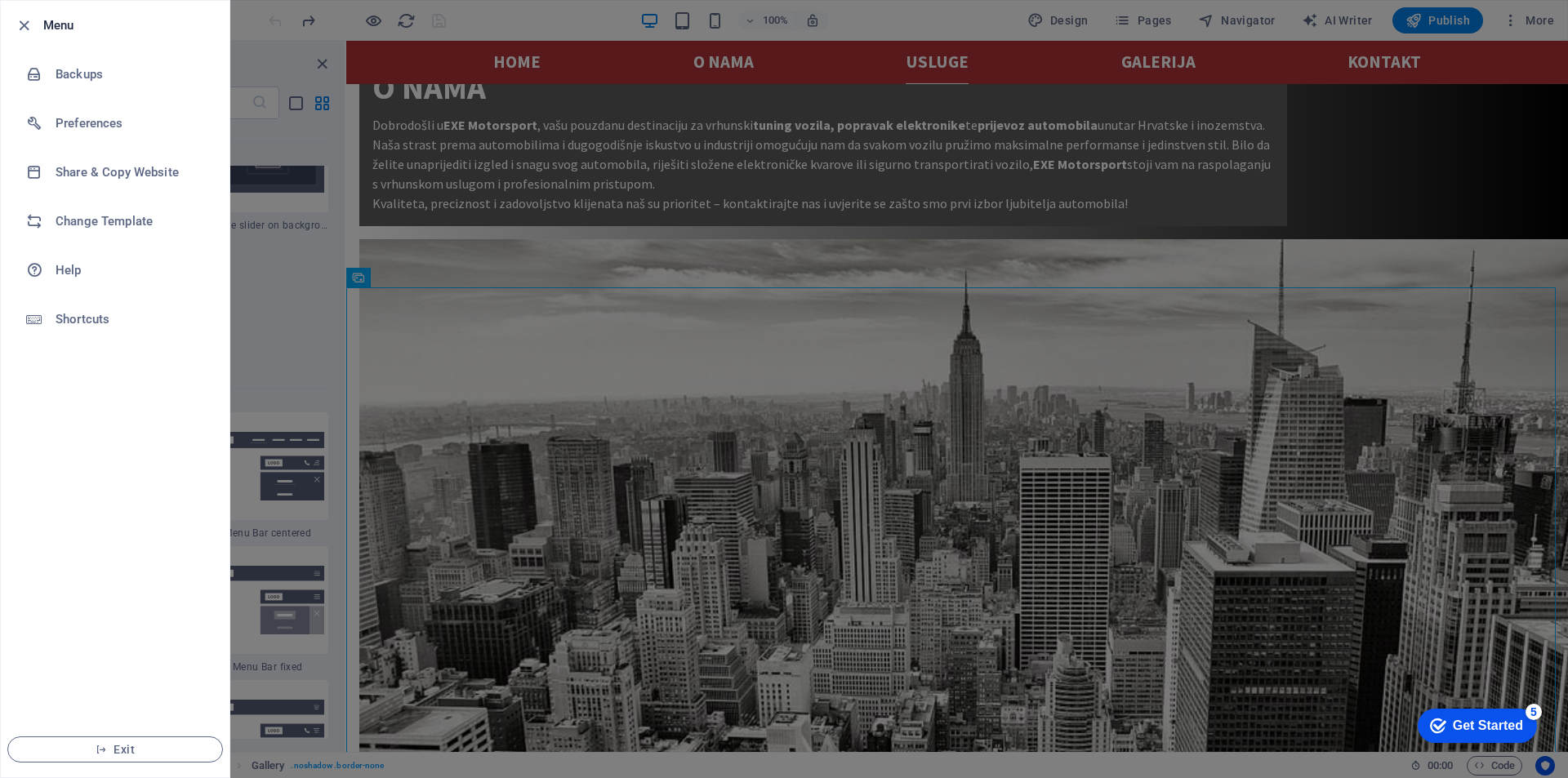
click at [372, 355] on div at bounding box center [784, 389] width 1568 height 778
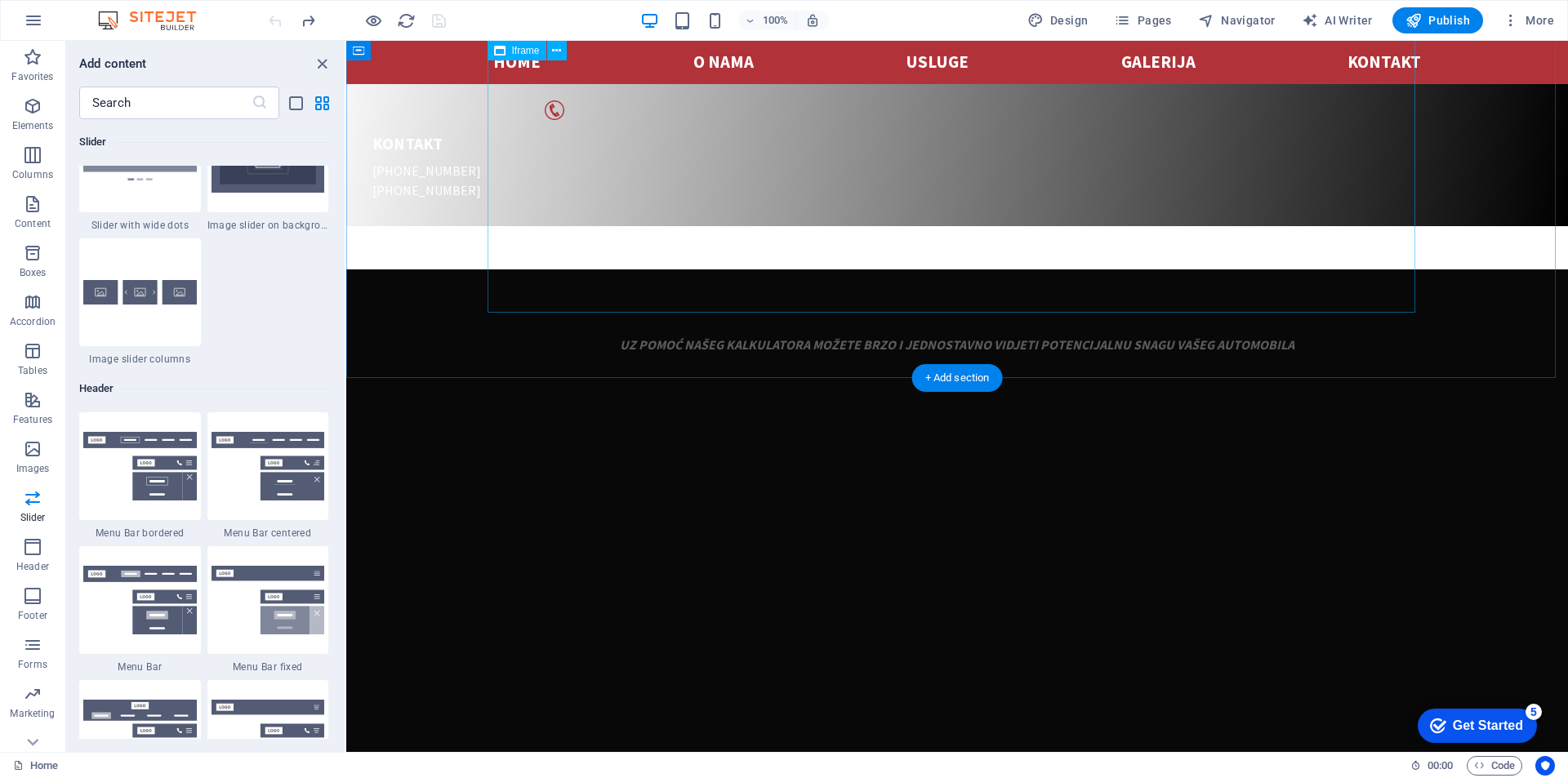
scroll to position [136, 0]
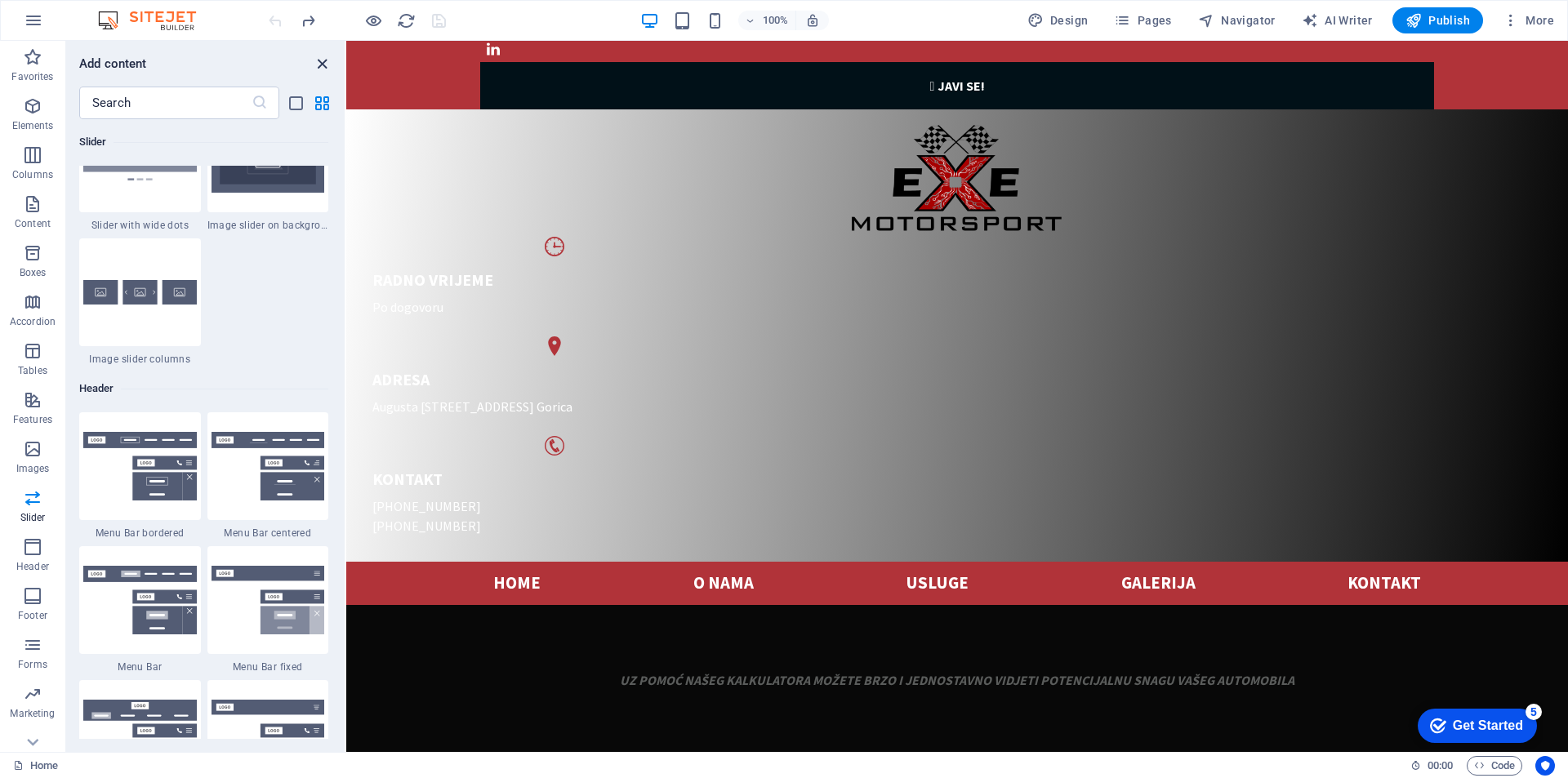
click at [317, 68] on icon "close panel" at bounding box center [322, 64] width 19 height 19
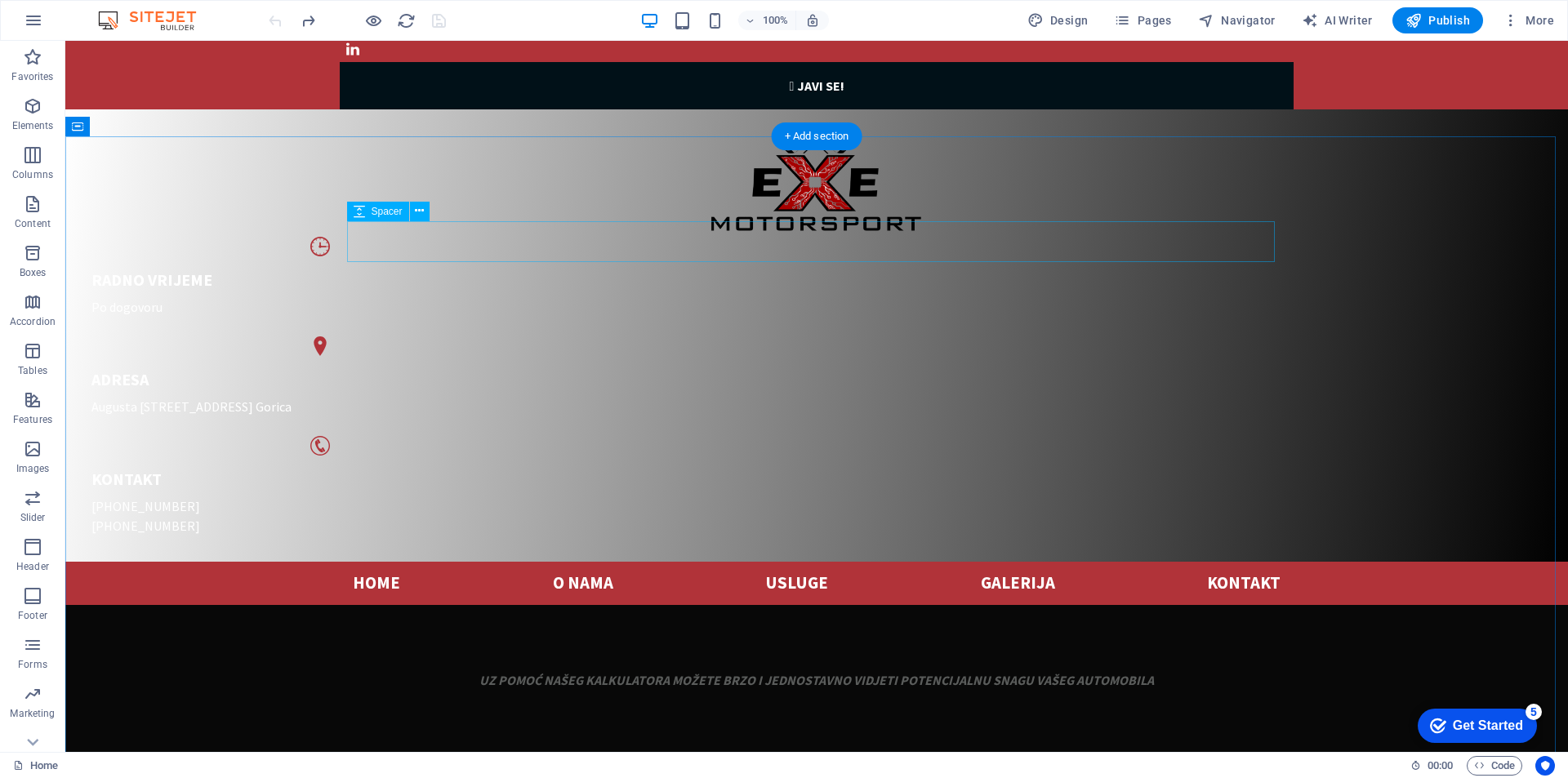
scroll to position [0, 0]
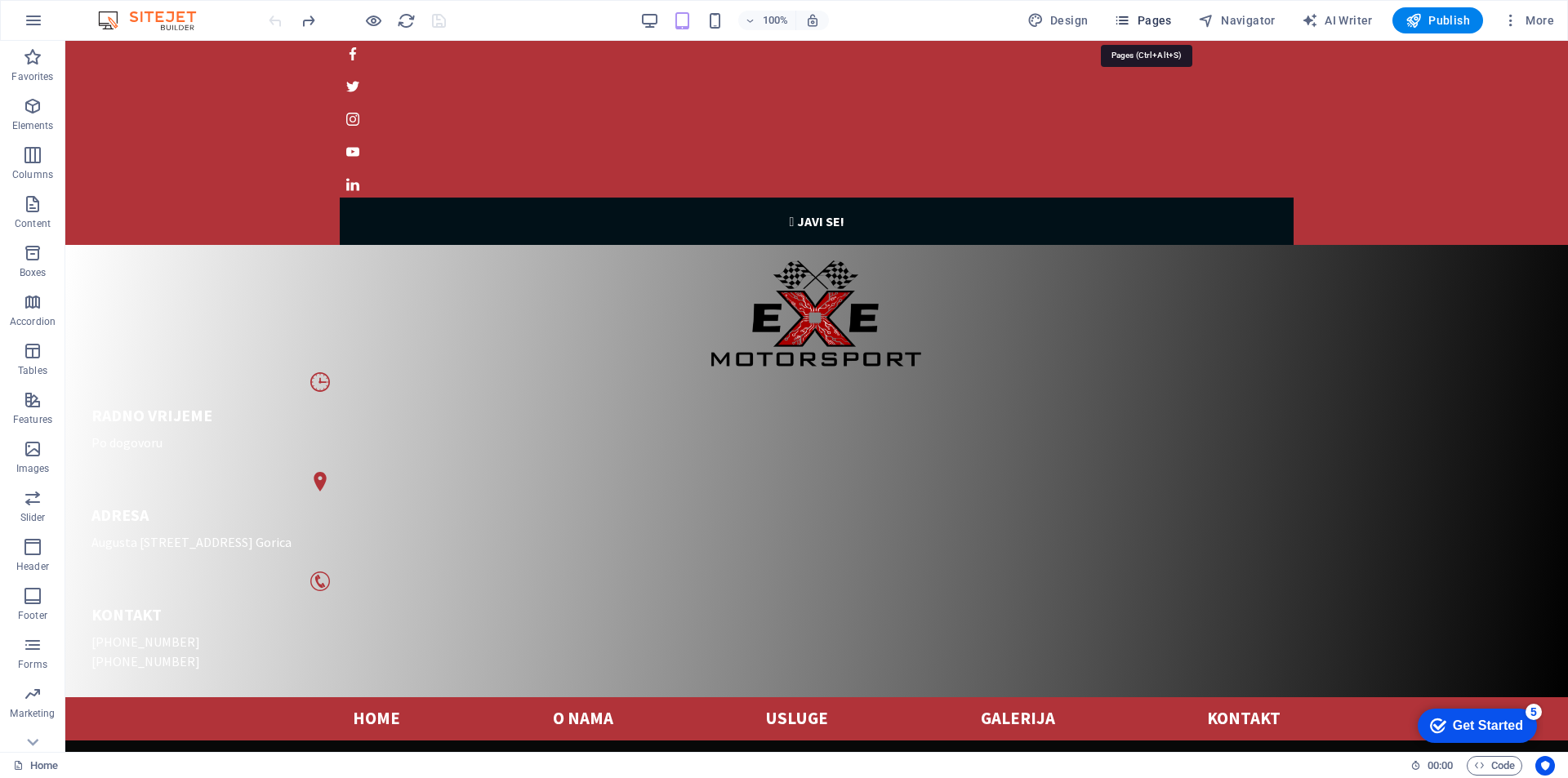
click at [0, 0] on span "Pages" at bounding box center [0, 0] width 0 height 0
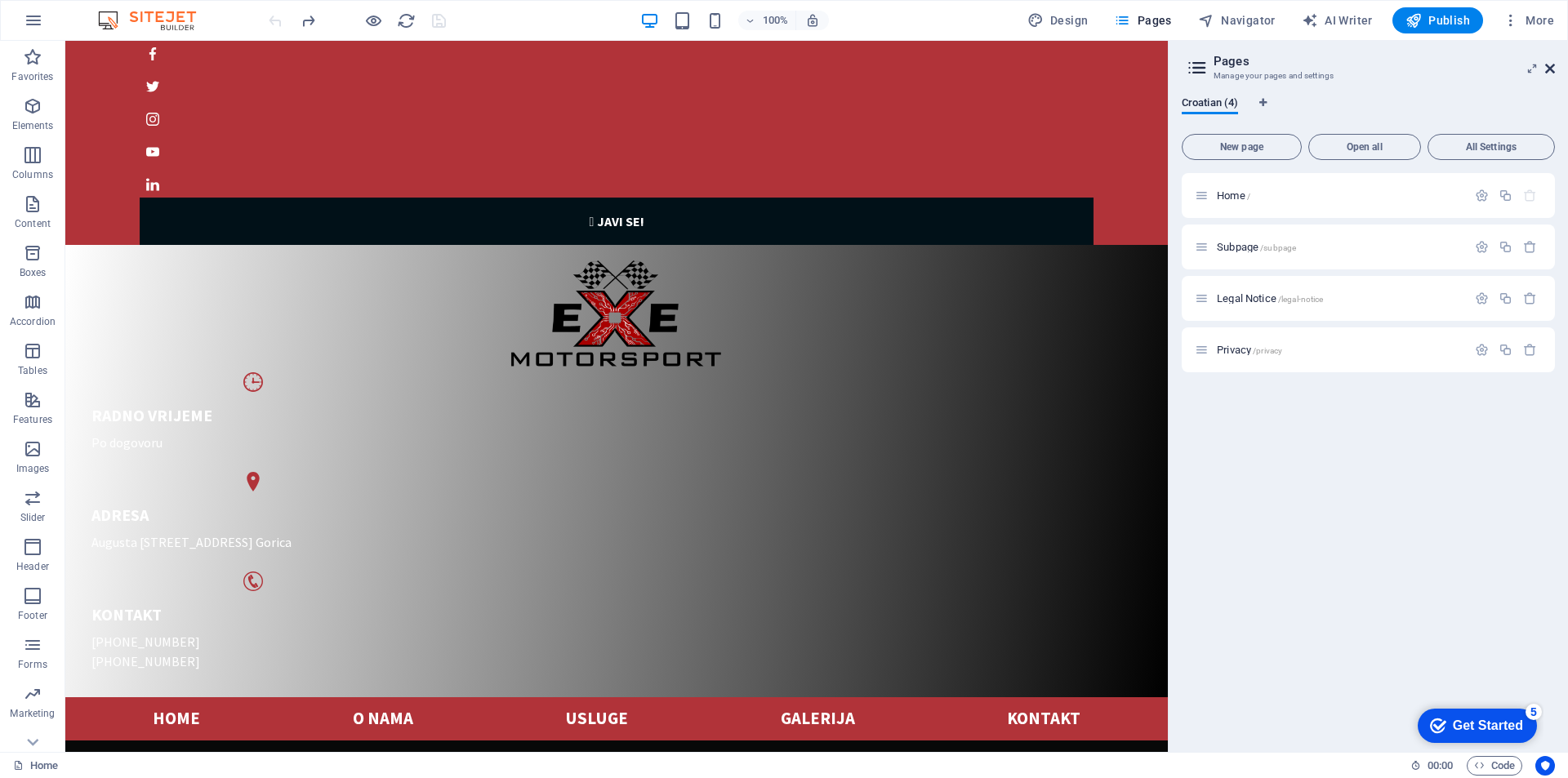
click at [1546, 67] on icon at bounding box center [1550, 69] width 10 height 13
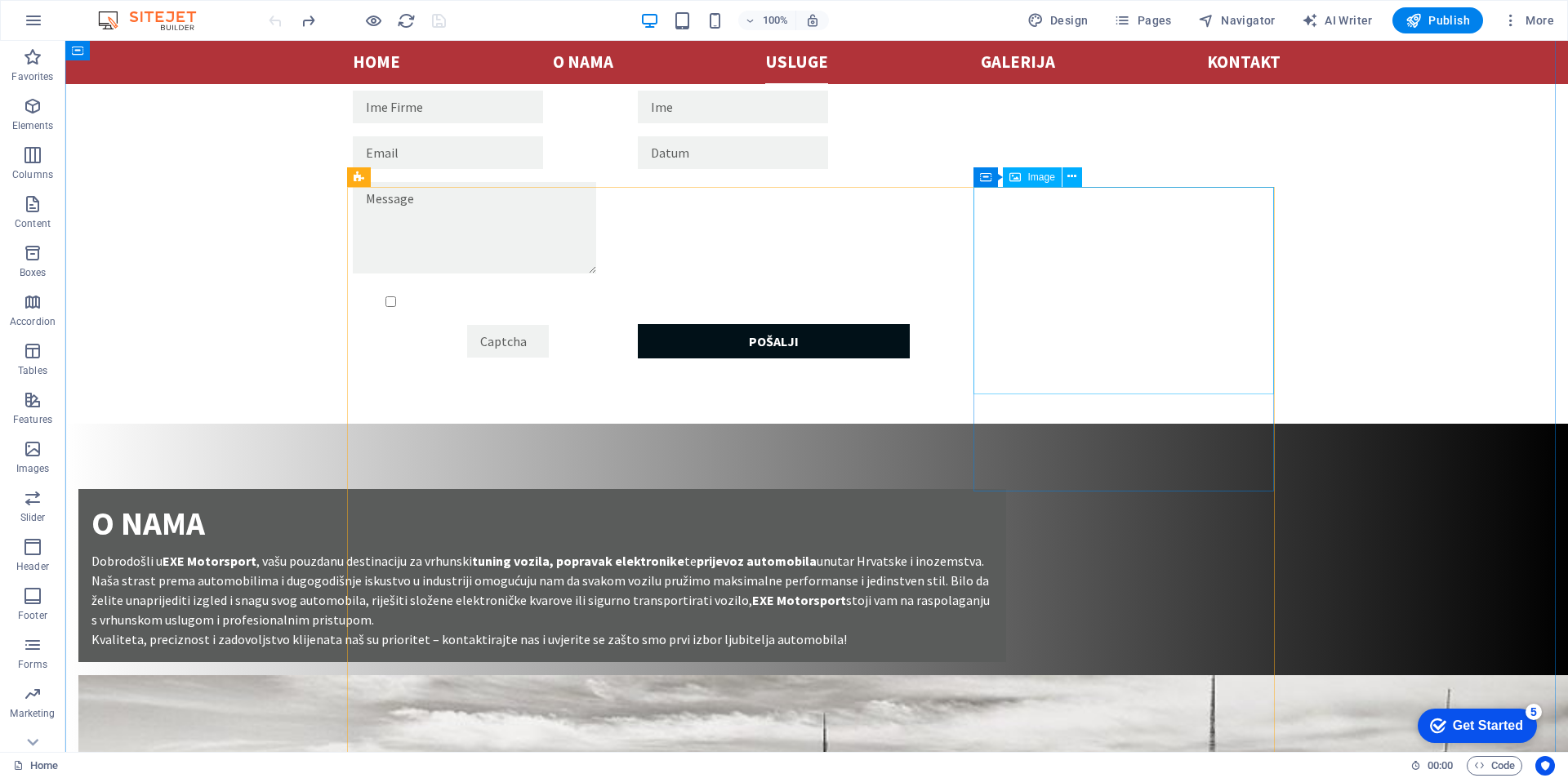
scroll to position [1797, 0]
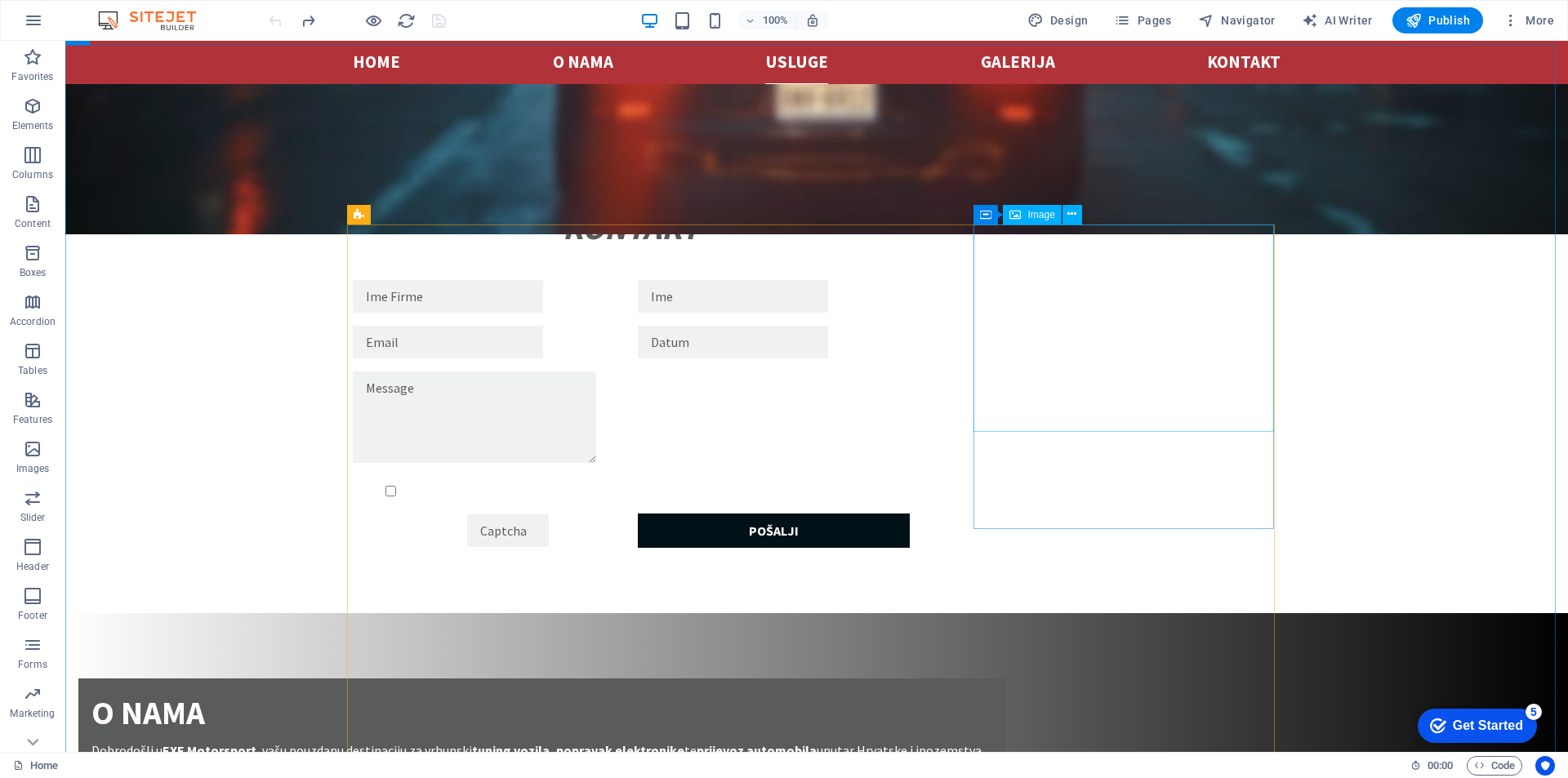
click at [1027, 217] on span "Image" at bounding box center [1040, 215] width 27 height 10
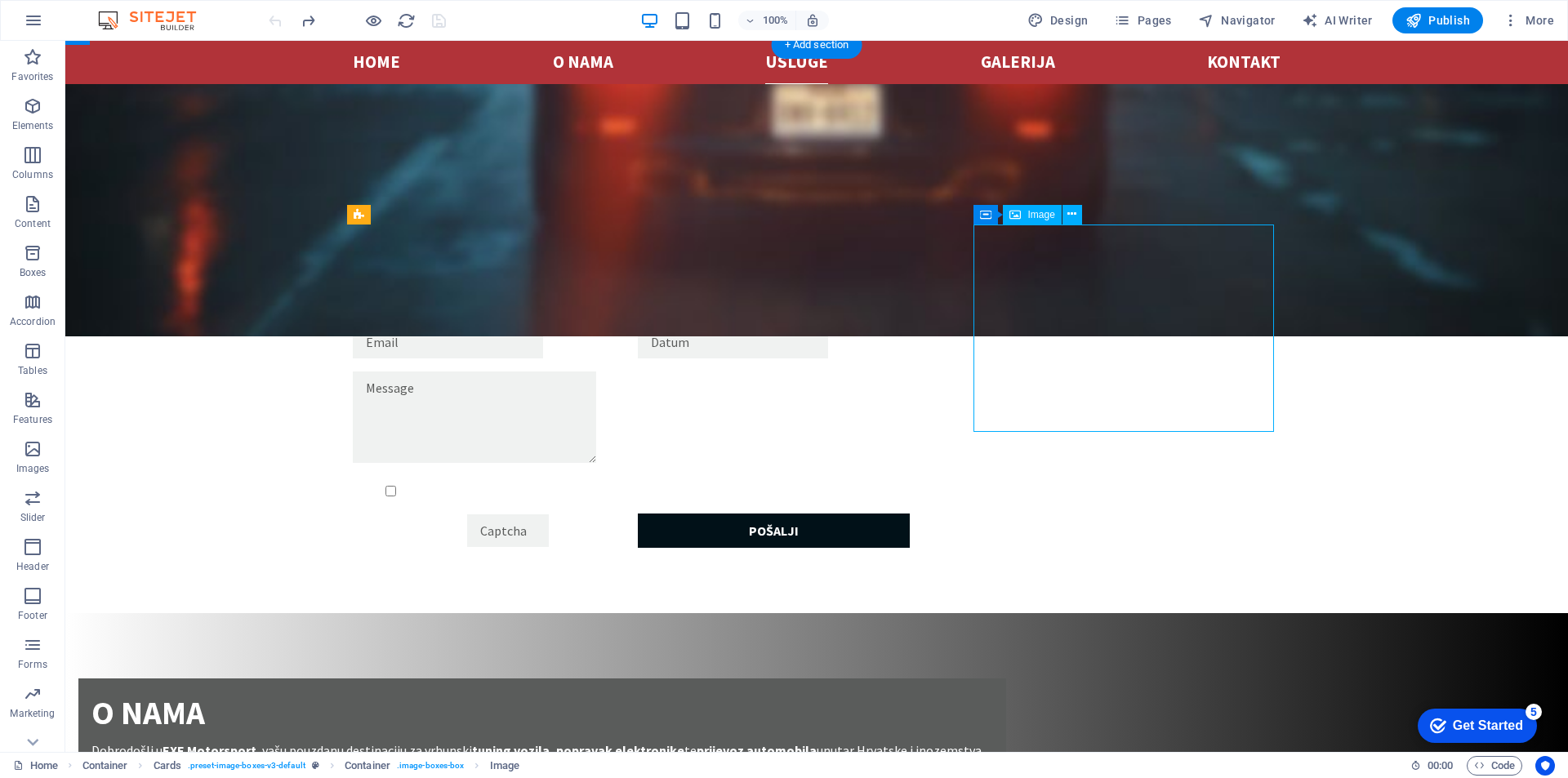
select select "%"
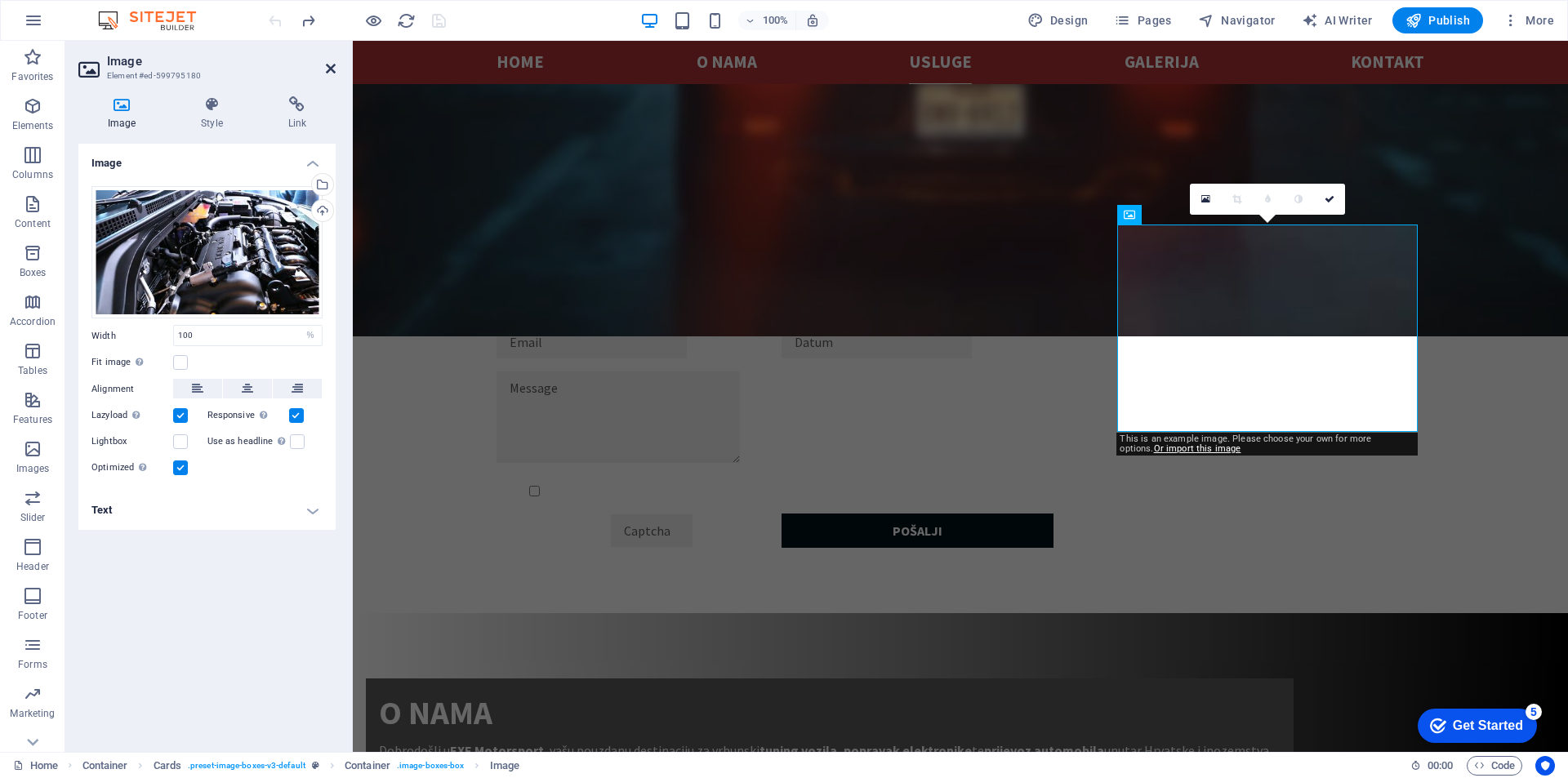
click at [331, 69] on icon at bounding box center [331, 69] width 10 height 13
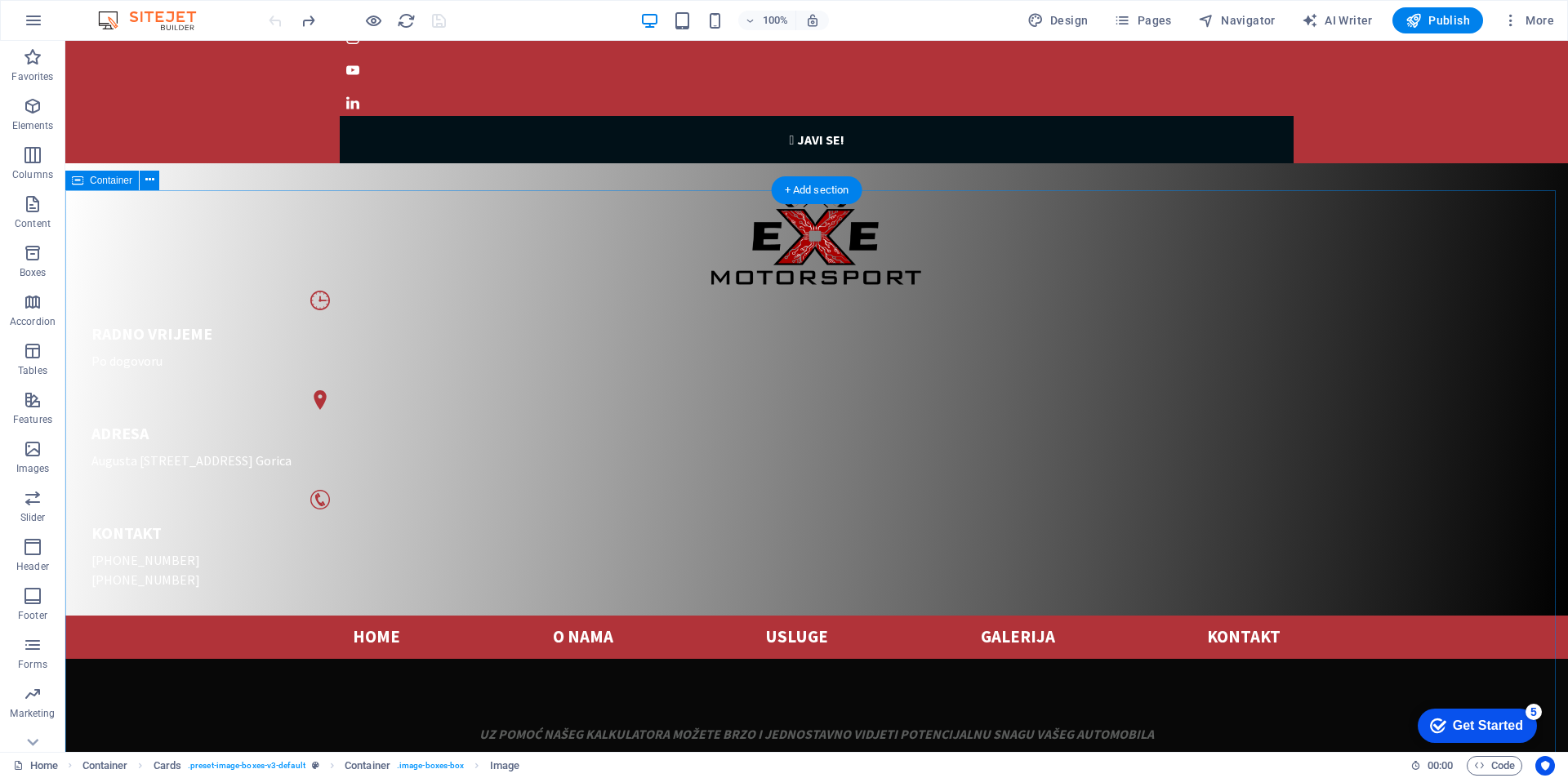
scroll to position [0, 0]
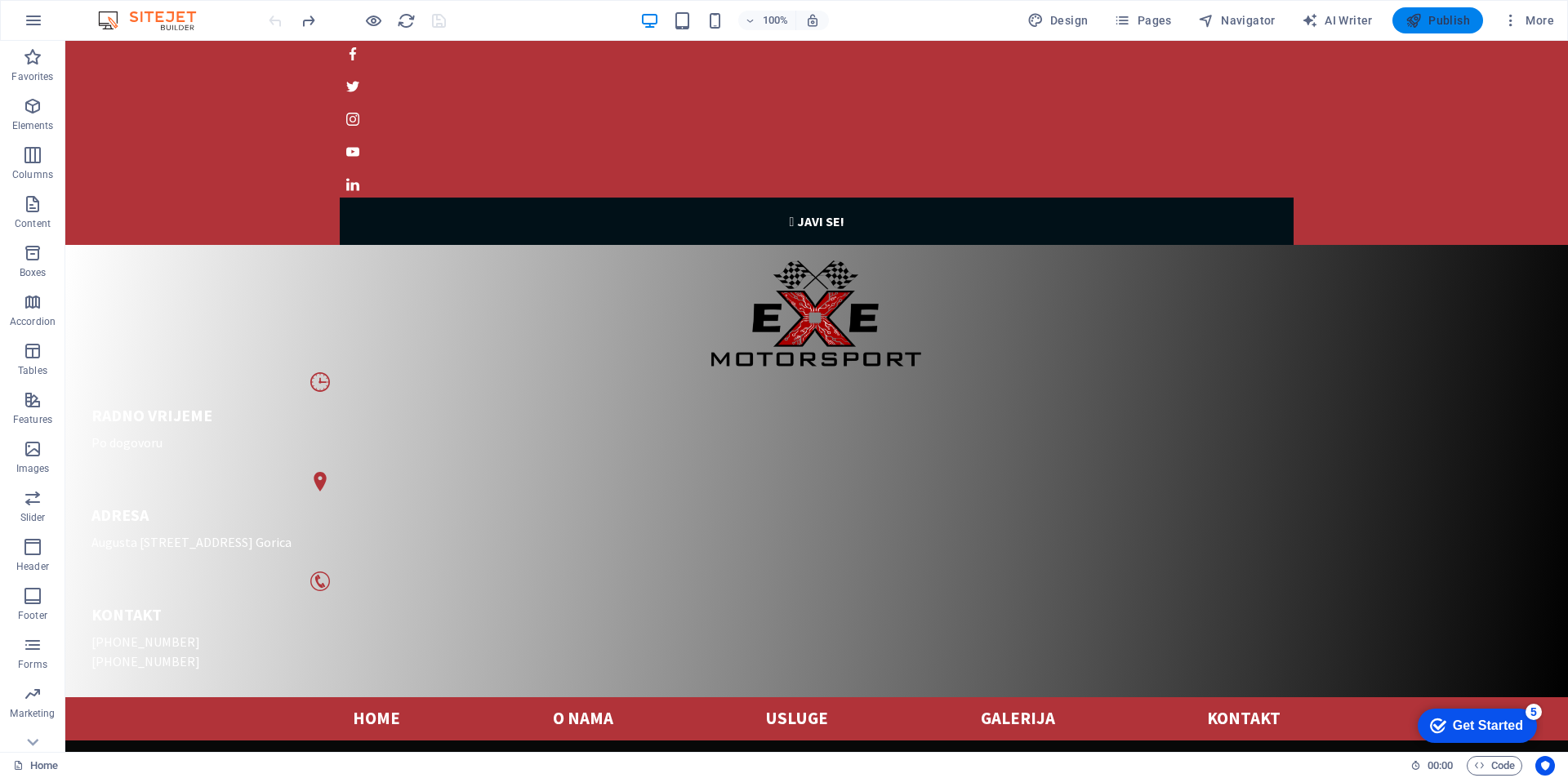
click at [1429, 15] on span "Publish" at bounding box center [1436, 21] width 64 height 17
